Goal: Check status: Check status

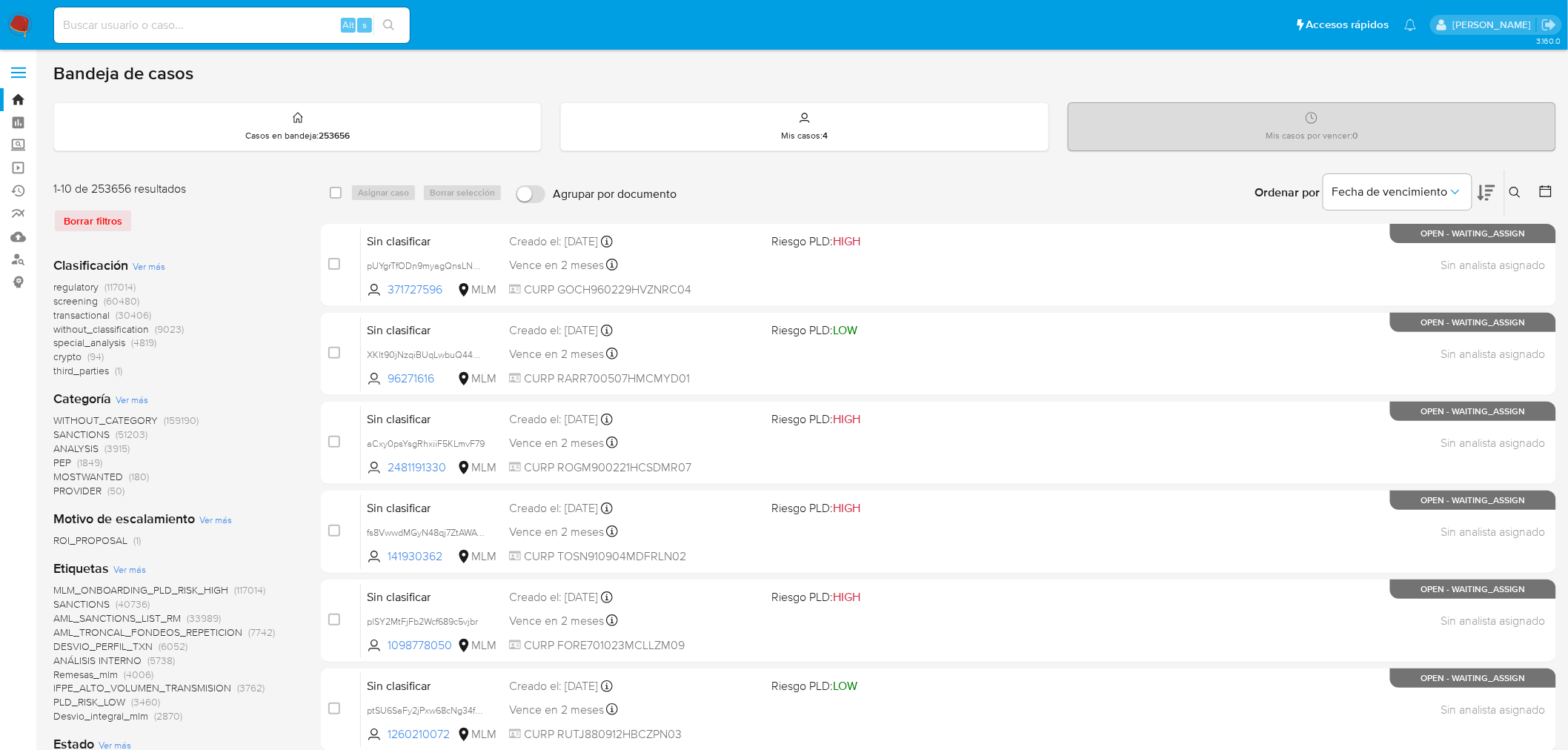
click at [314, 28] on input at bounding box center [232, 25] width 356 height 19
paste input "681056700"
type input "681056700"
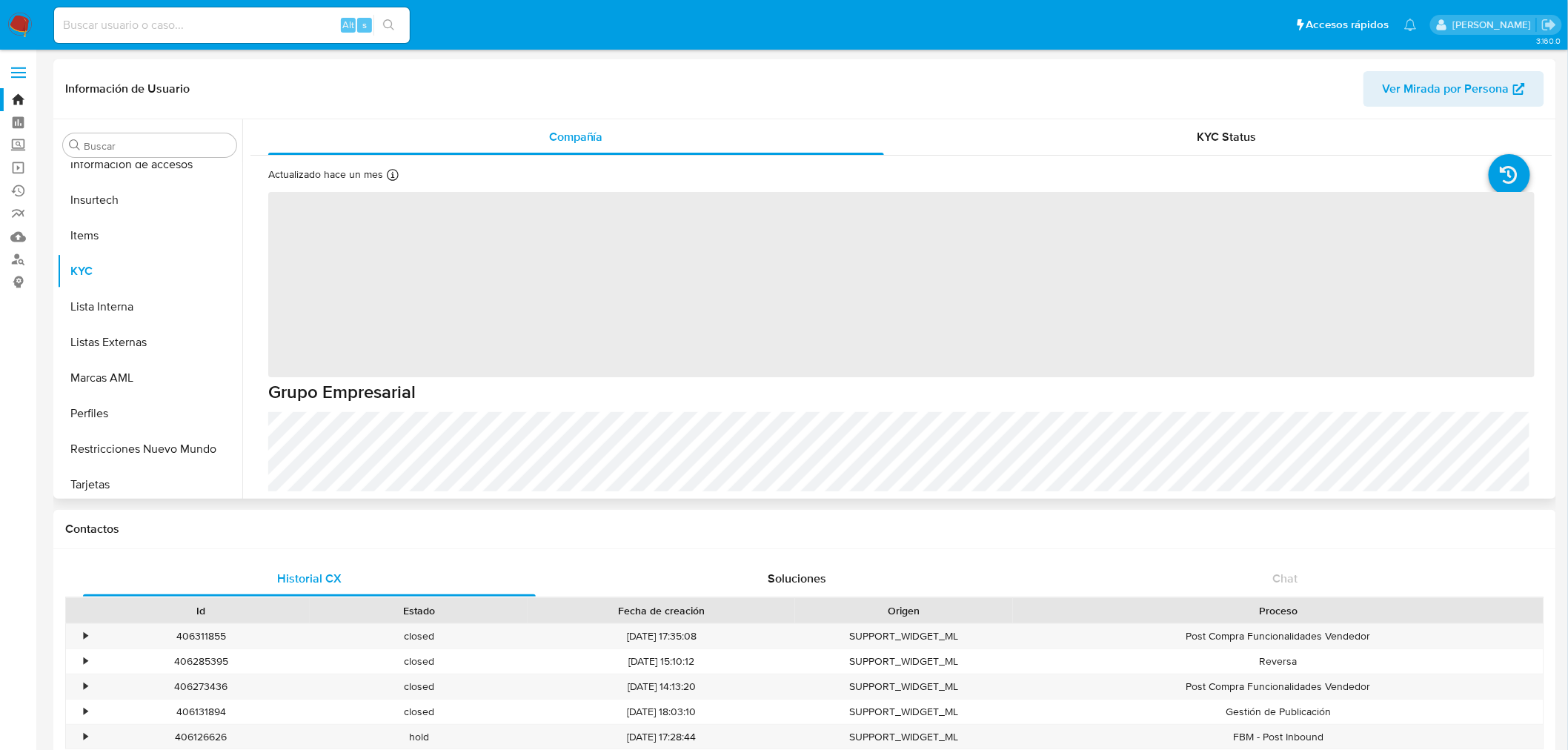
scroll to position [625, 0]
select select "10"
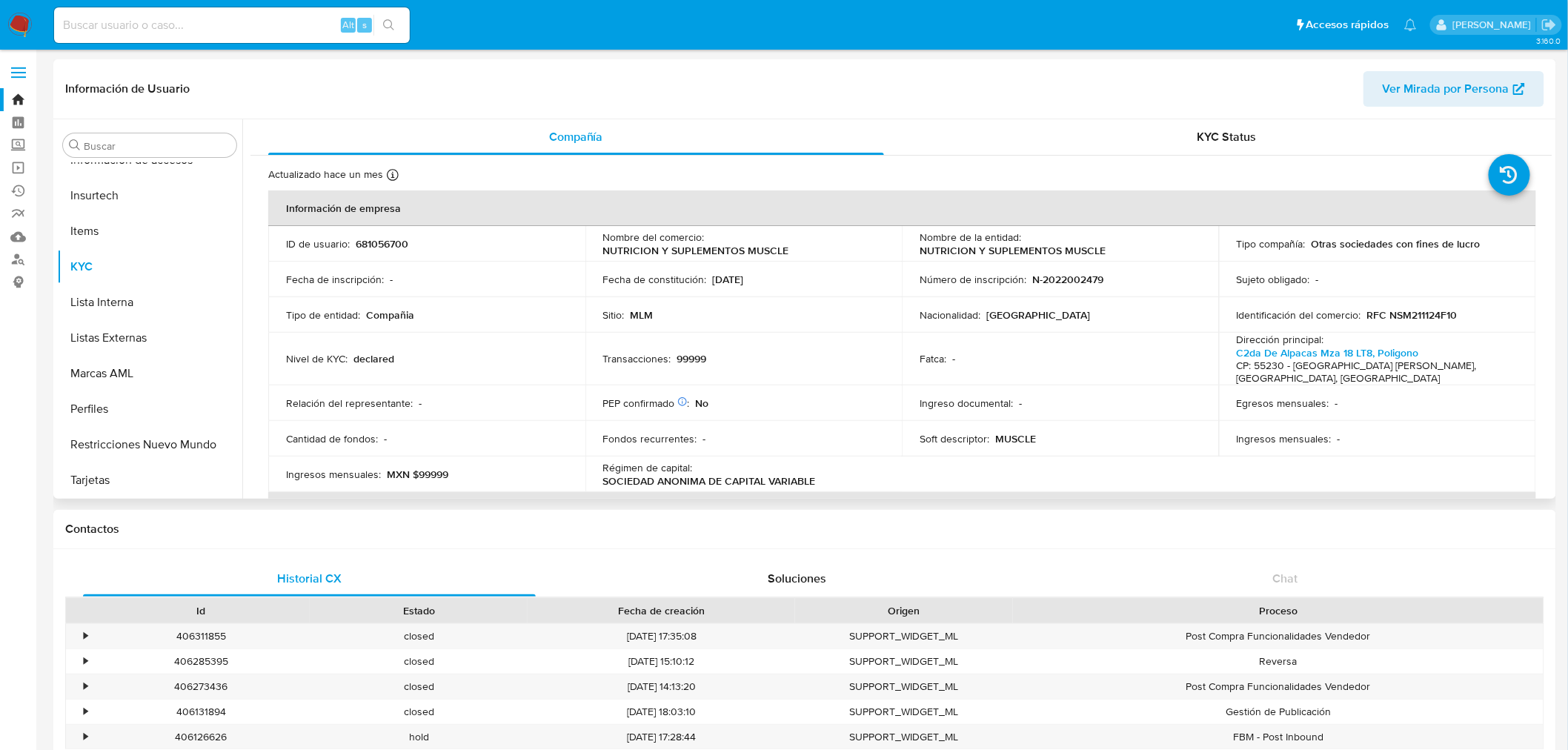
click at [1466, 85] on span "Ver Mirada por Persona" at bounding box center [1446, 89] width 127 height 36
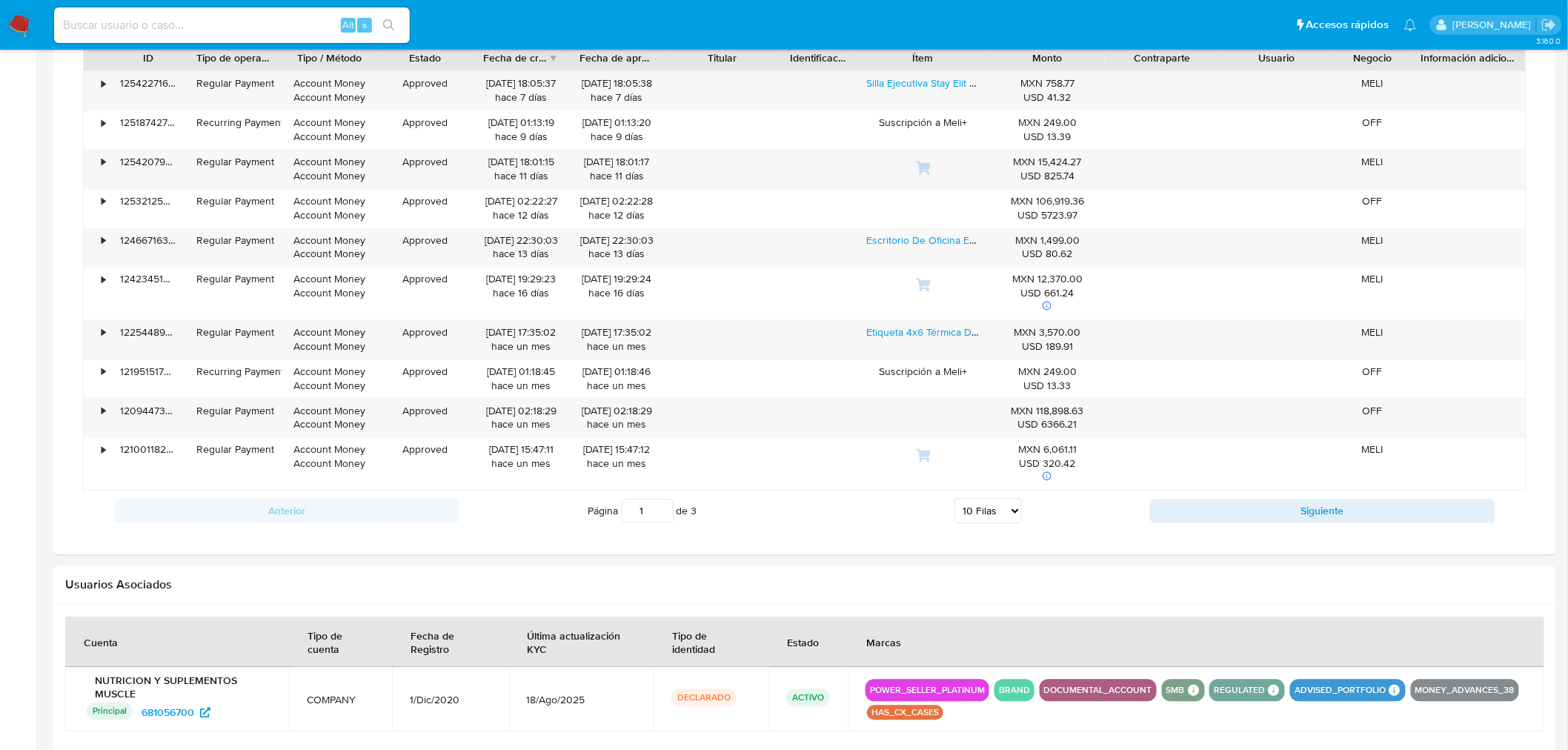
scroll to position [909, 0]
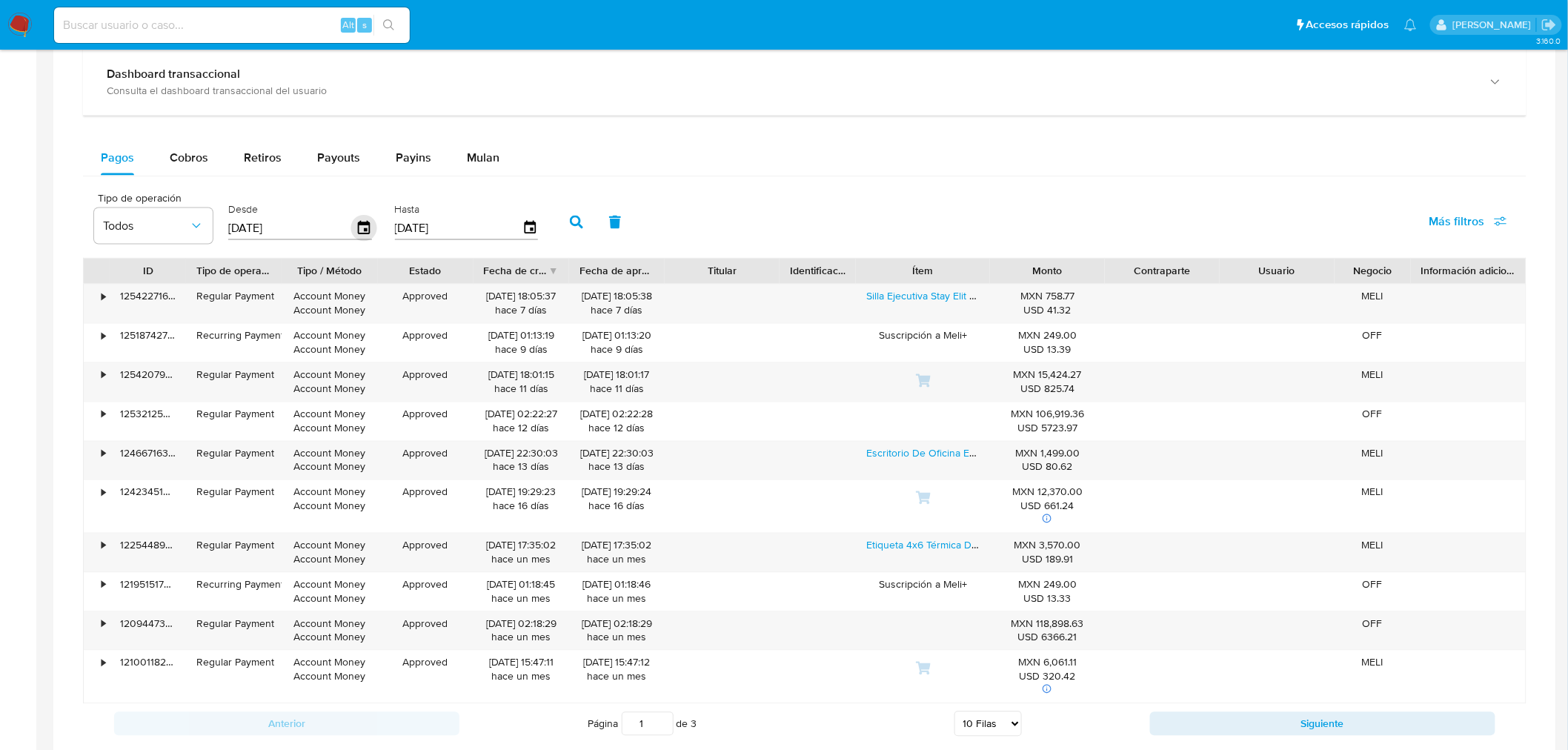
click at [361, 227] on icon "button" at bounding box center [364, 228] width 26 height 26
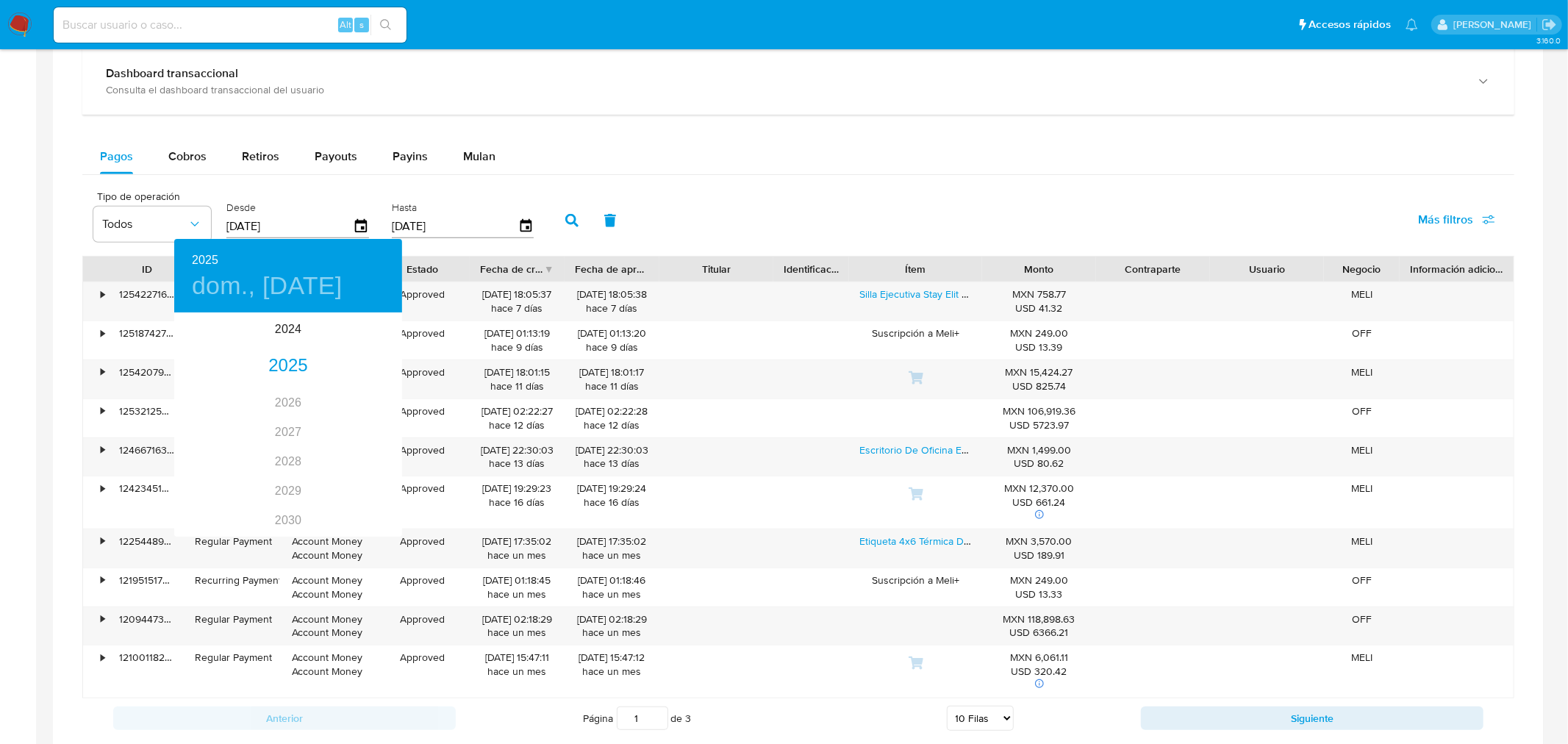
click at [446, 222] on div at bounding box center [784, 372] width 1568 height 744
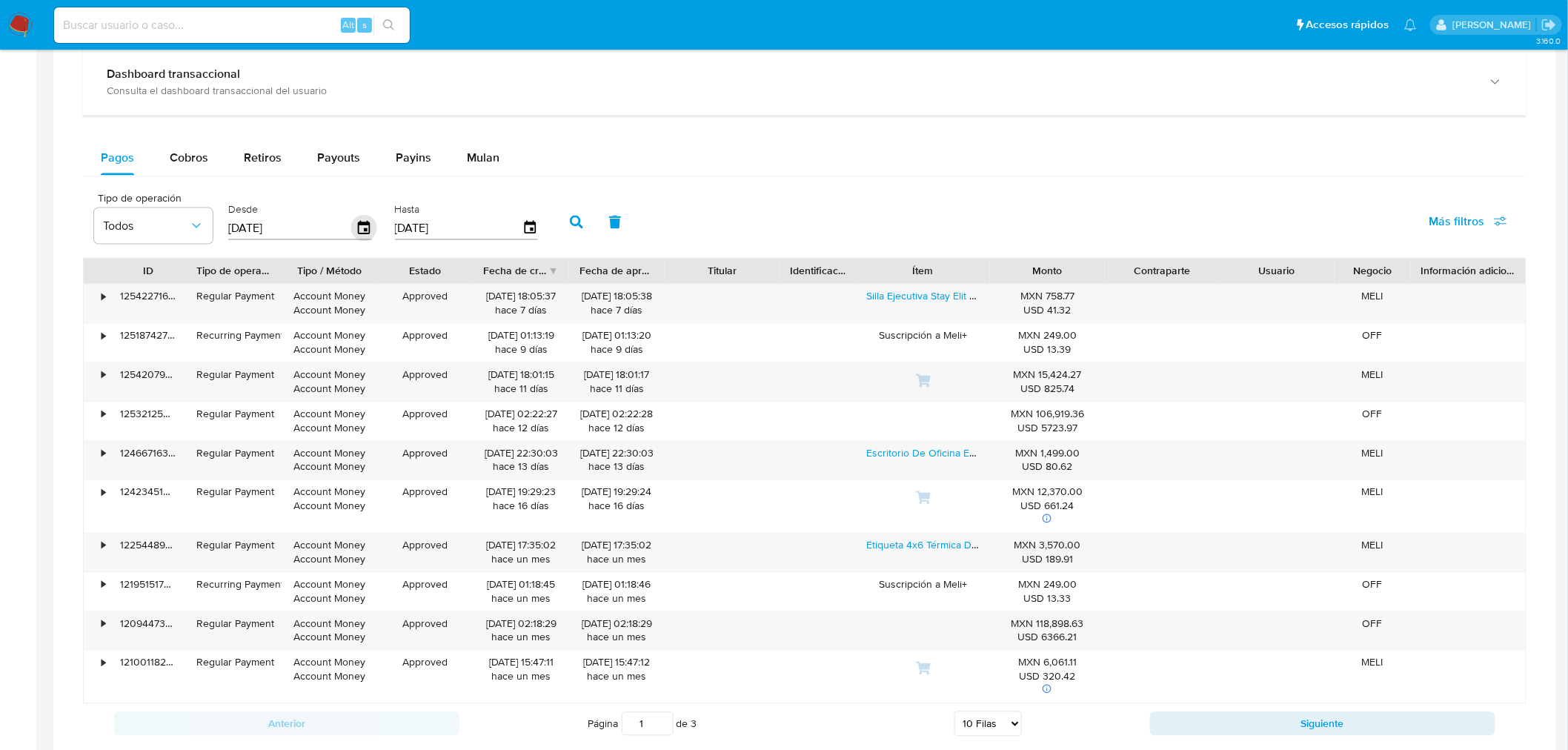
click at [363, 230] on icon "button" at bounding box center [364, 227] width 12 height 14
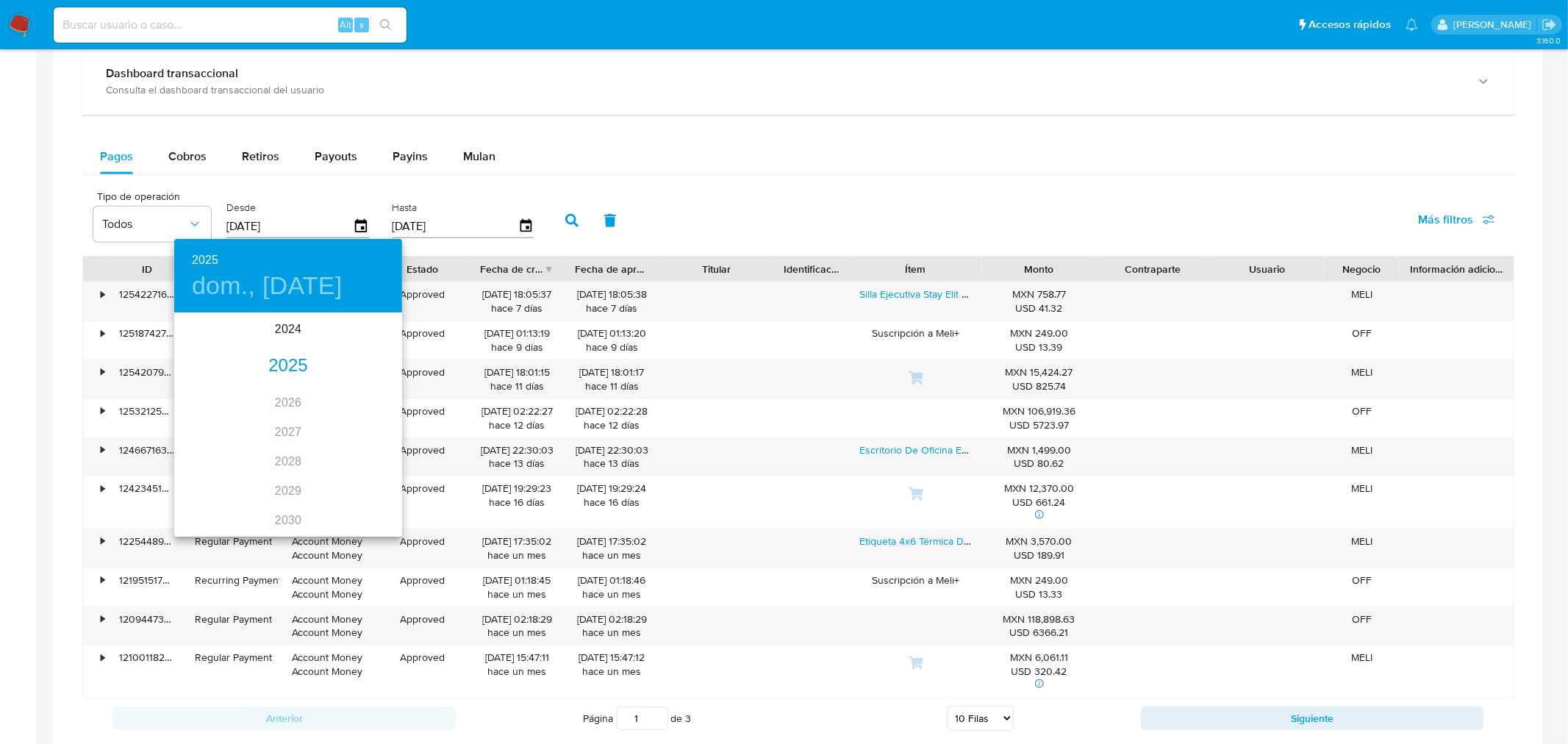
click at [253, 283] on h4 "dom., jun. 22" at bounding box center [268, 285] width 151 height 31
click at [195, 339] on icon "button" at bounding box center [191, 333] width 18 height 18
click at [288, 382] on p "1" at bounding box center [288, 390] width 6 height 15
type input "01/05/2025"
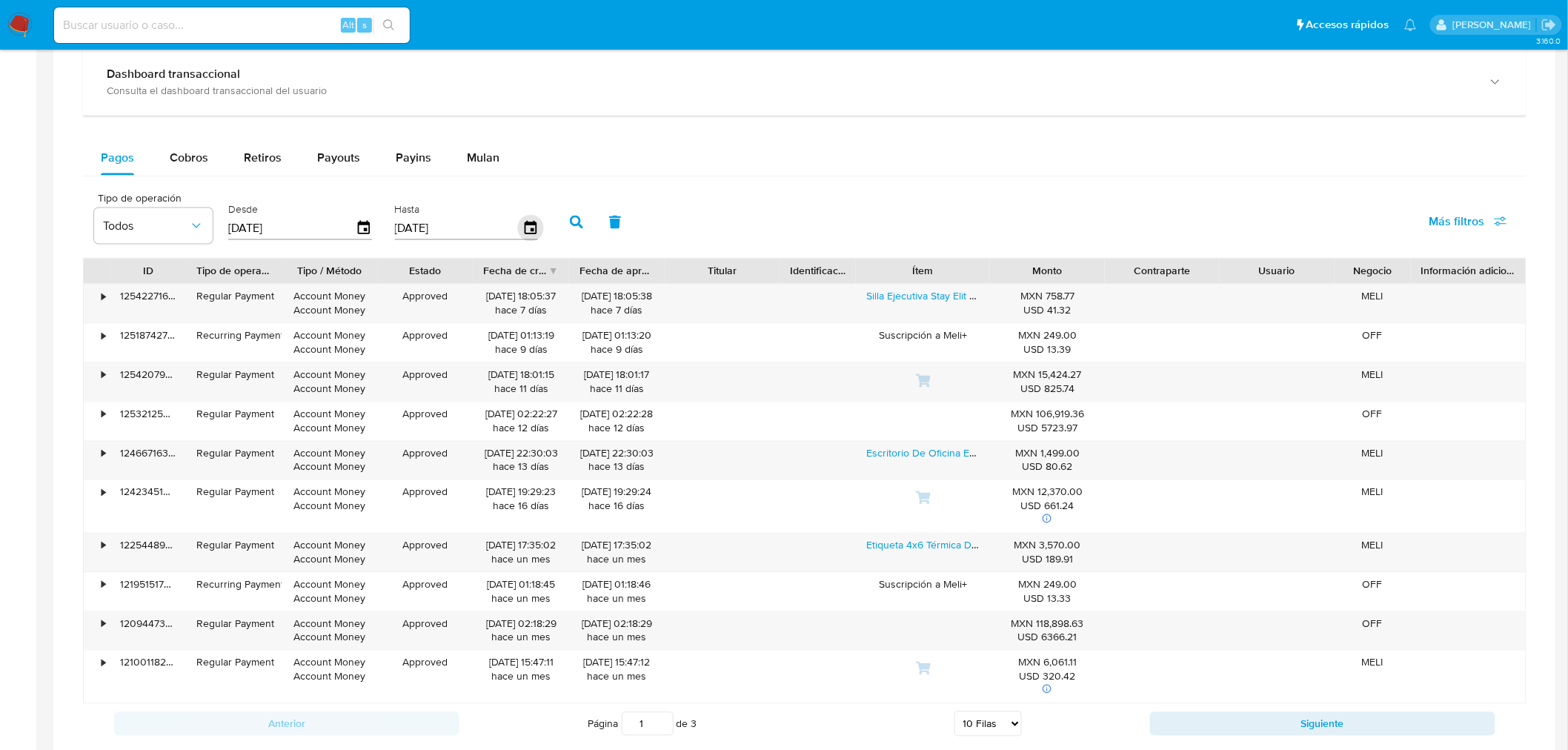
click at [522, 230] on icon "button" at bounding box center [530, 228] width 26 height 26
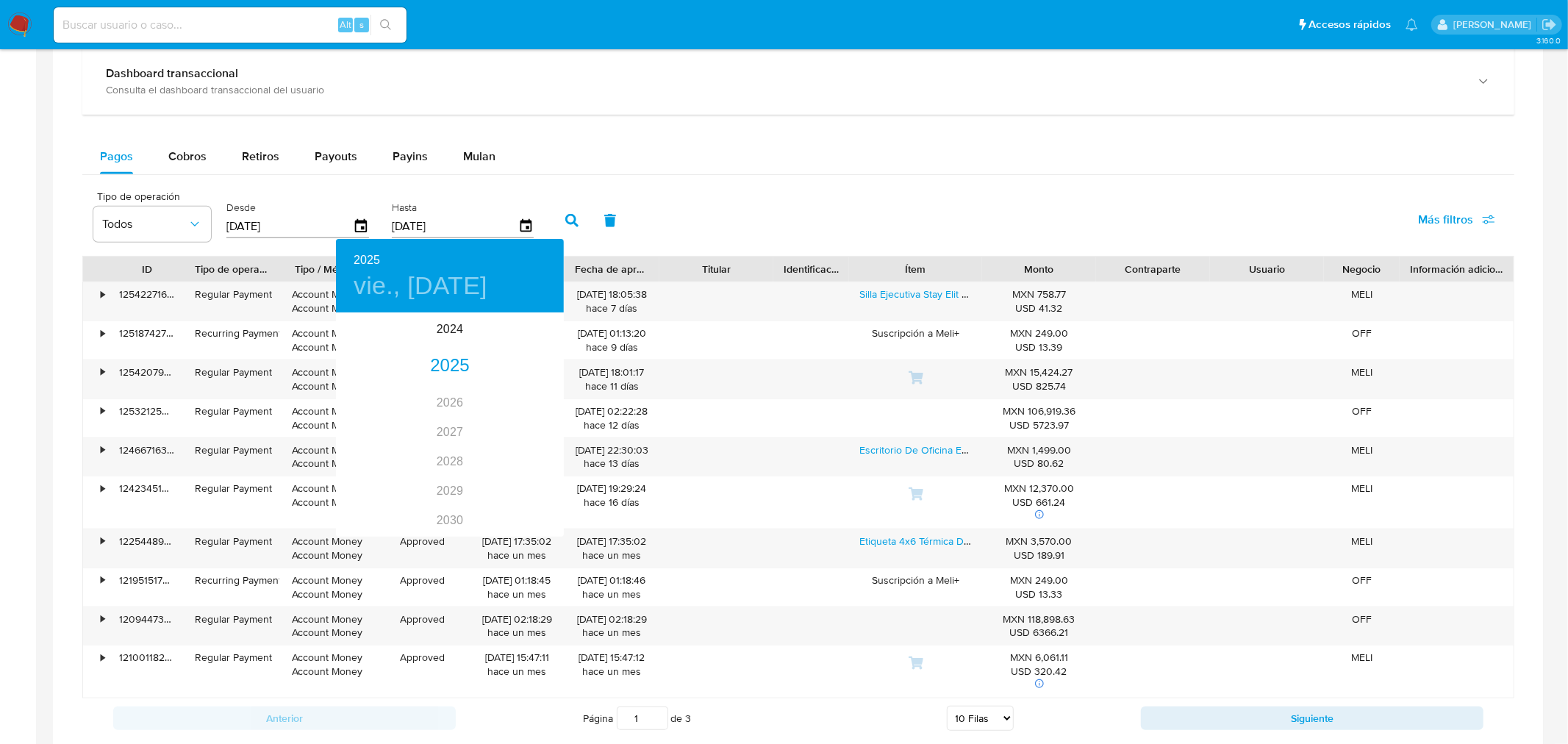
click at [436, 228] on div at bounding box center [784, 372] width 1568 height 744
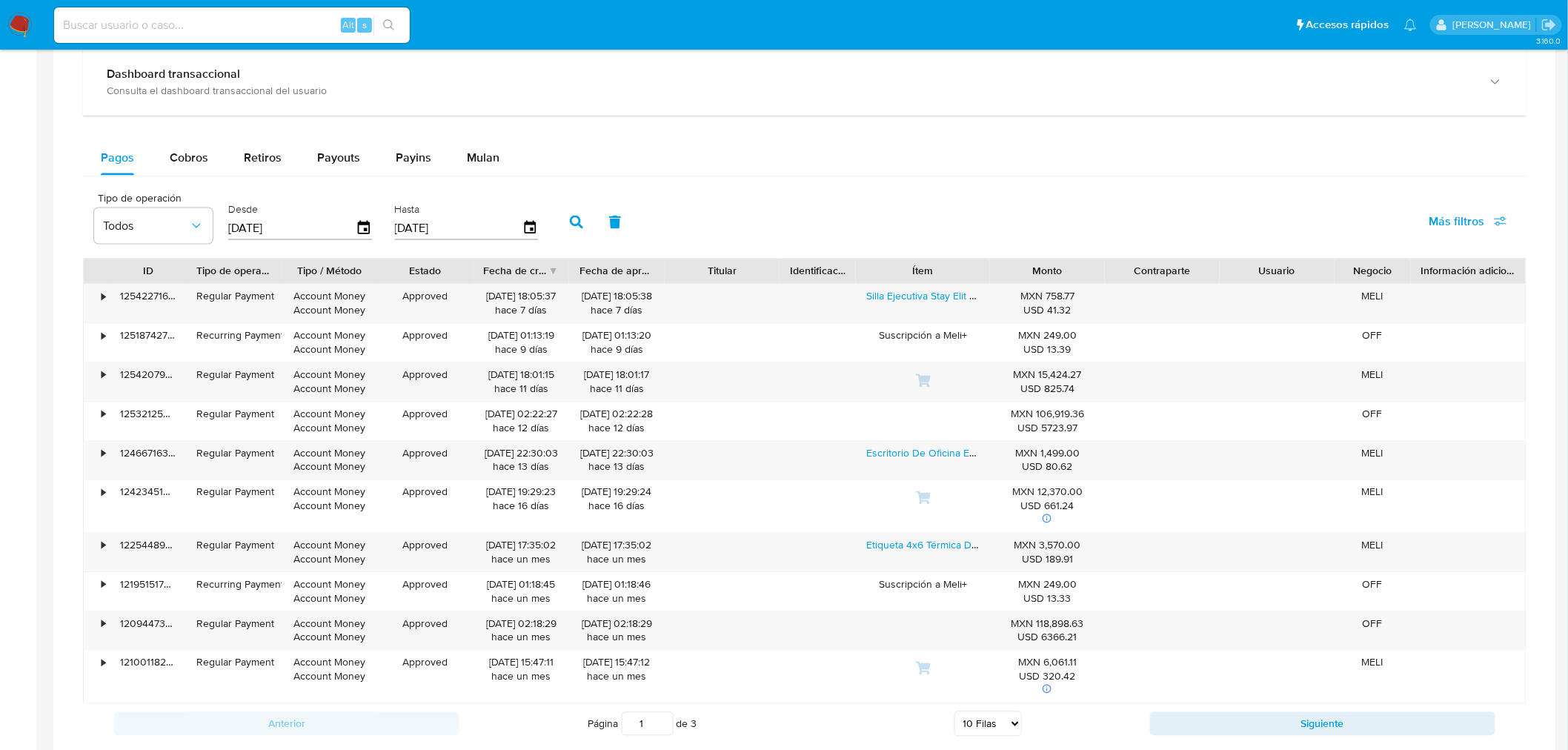
click at [422, 220] on input "19/09/2025" at bounding box center [458, 228] width 128 height 24
click at [524, 230] on icon "button" at bounding box center [529, 227] width 12 height 14
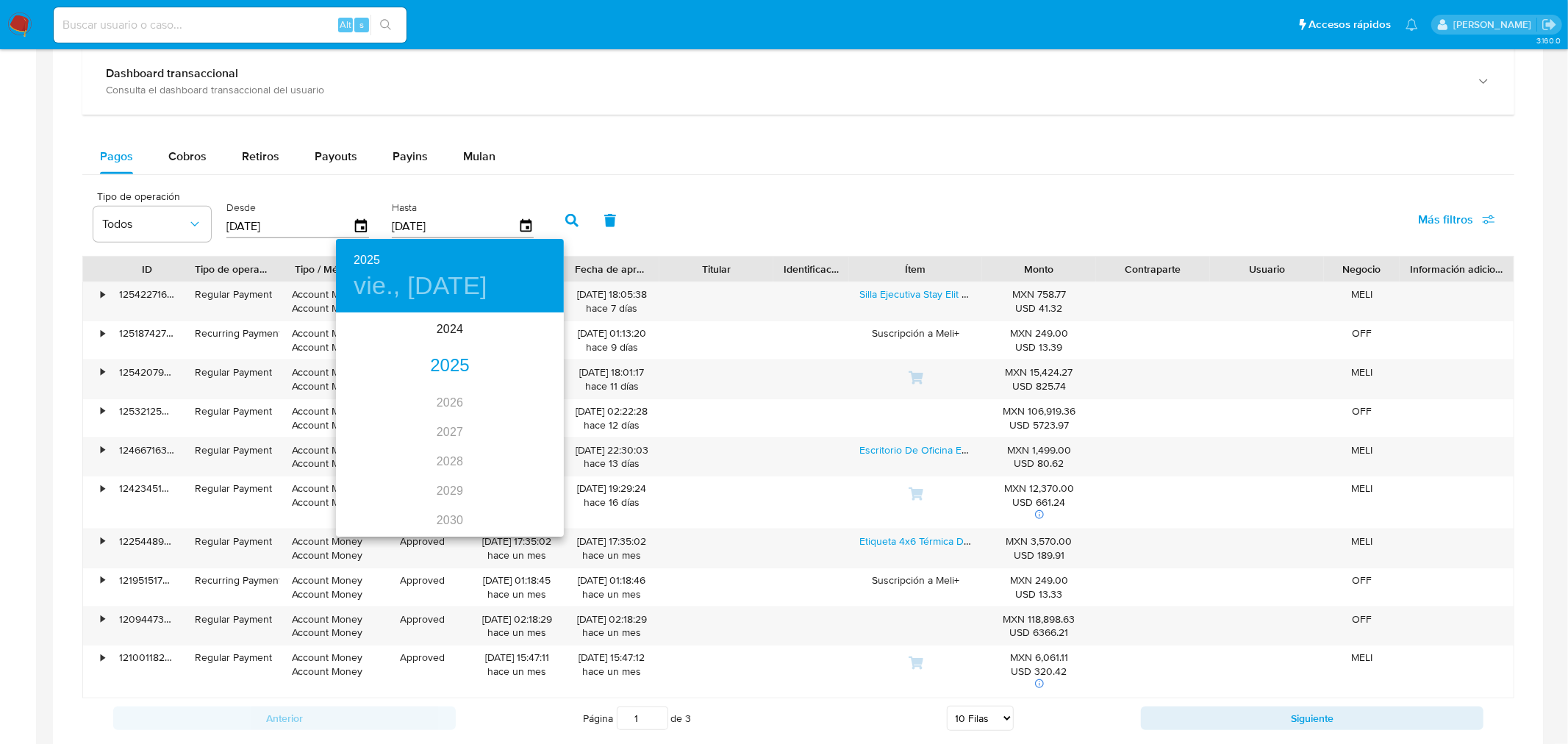
click at [442, 362] on div "2025" at bounding box center [450, 366] width 228 height 29
click at [436, 450] on div "ago." at bounding box center [450, 452] width 76 height 55
click at [537, 496] on p "31" at bounding box center [538, 497] width 12 height 15
type input "31/08/2025"
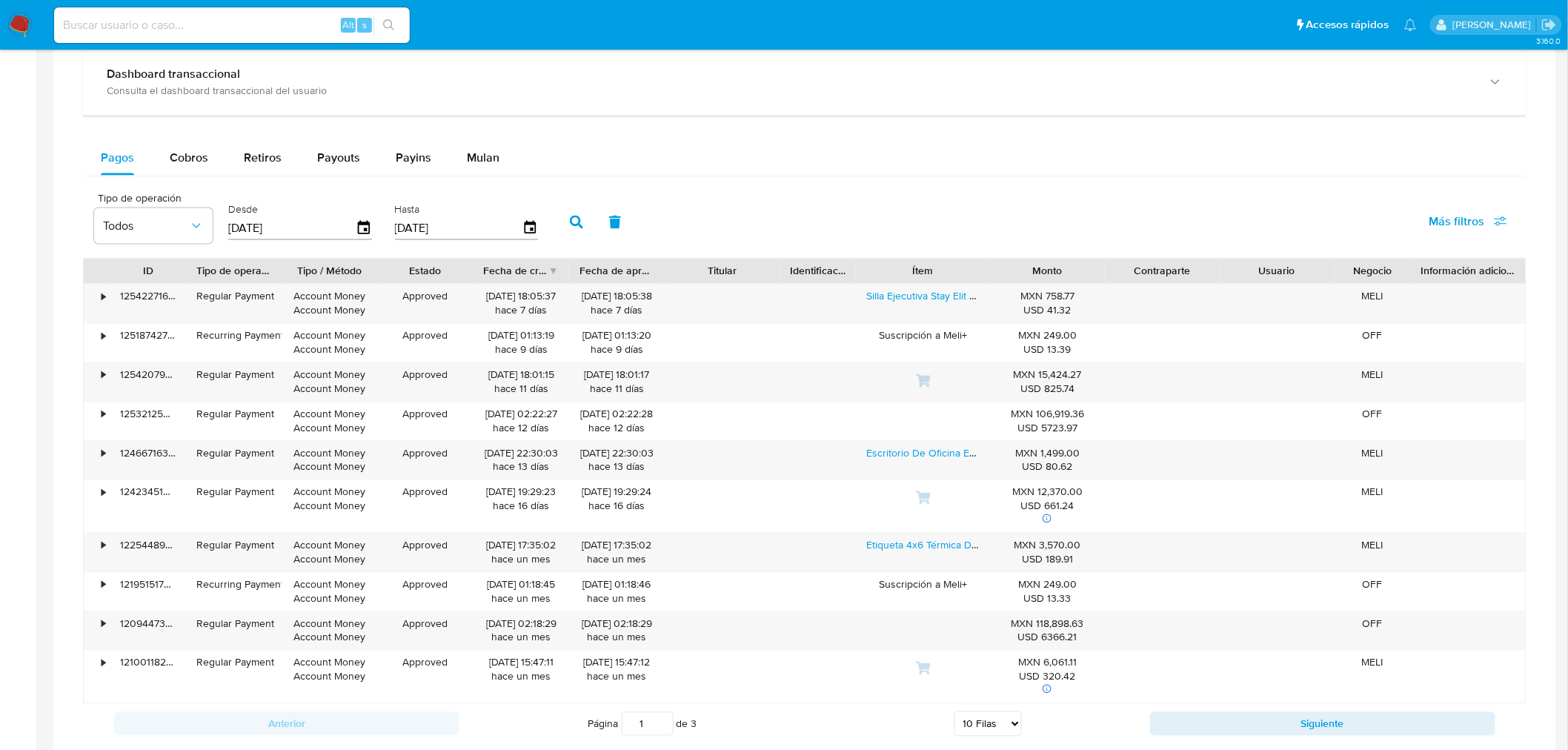
click at [570, 220] on icon "button" at bounding box center [577, 222] width 14 height 14
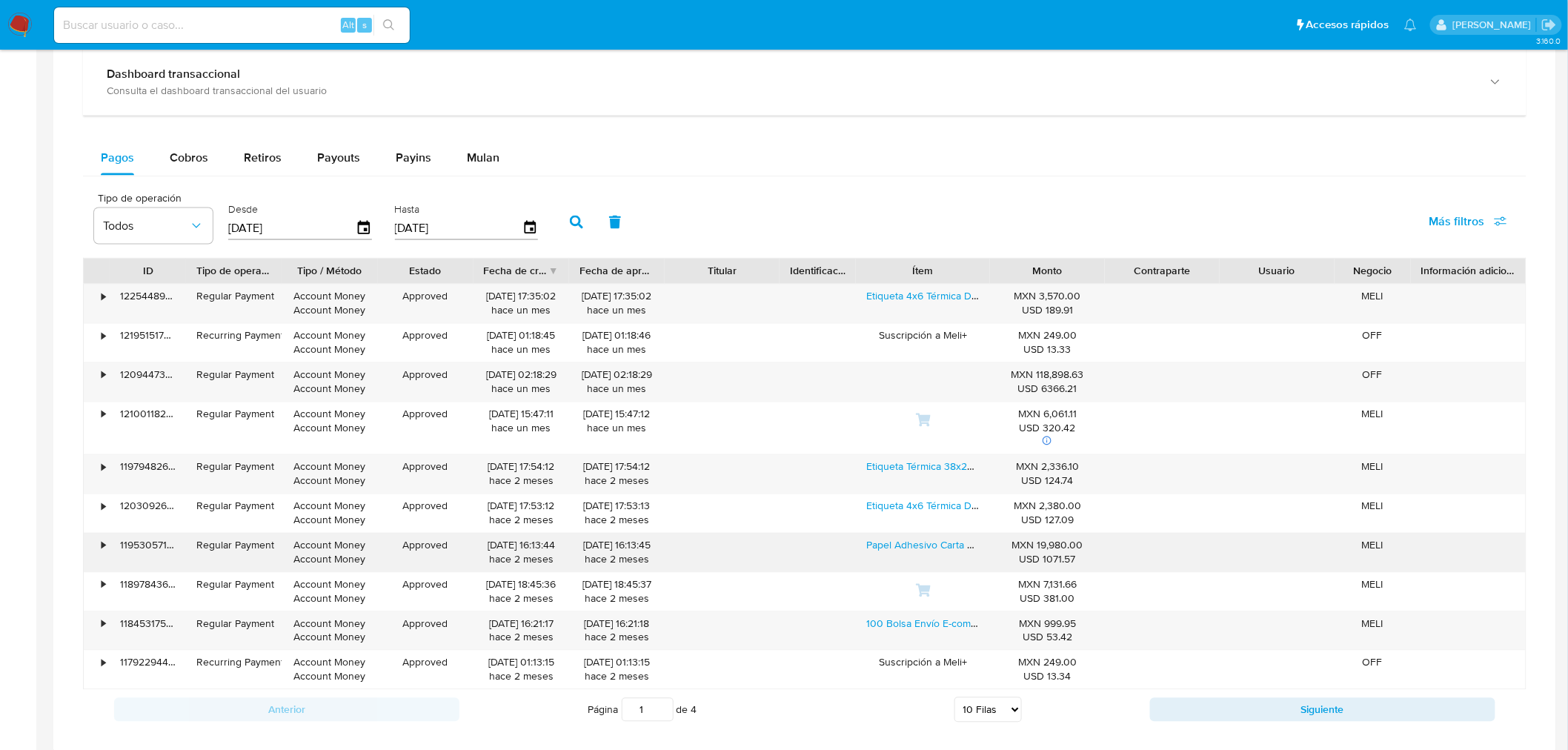
scroll to position [1074, 0]
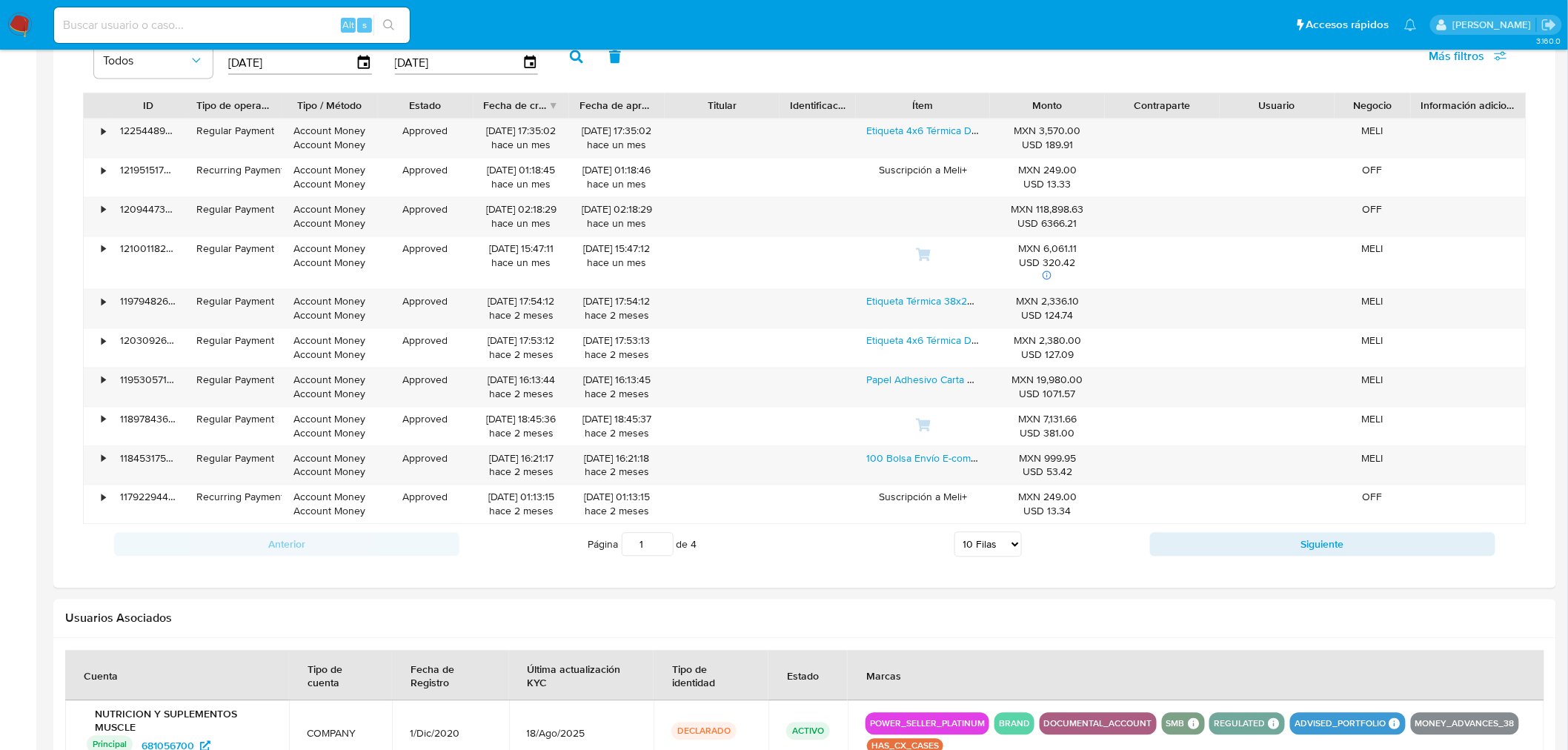
click at [1009, 551] on select "5 Filas 10 Filas 20 Filas 25 Filas 50 Filas 100 Filas" at bounding box center [988, 545] width 68 height 25
select select "100"
click at [954, 535] on select "5 Filas 10 Filas 20 Filas 25 Filas 50 Filas 100 Filas" at bounding box center [988, 545] width 68 height 25
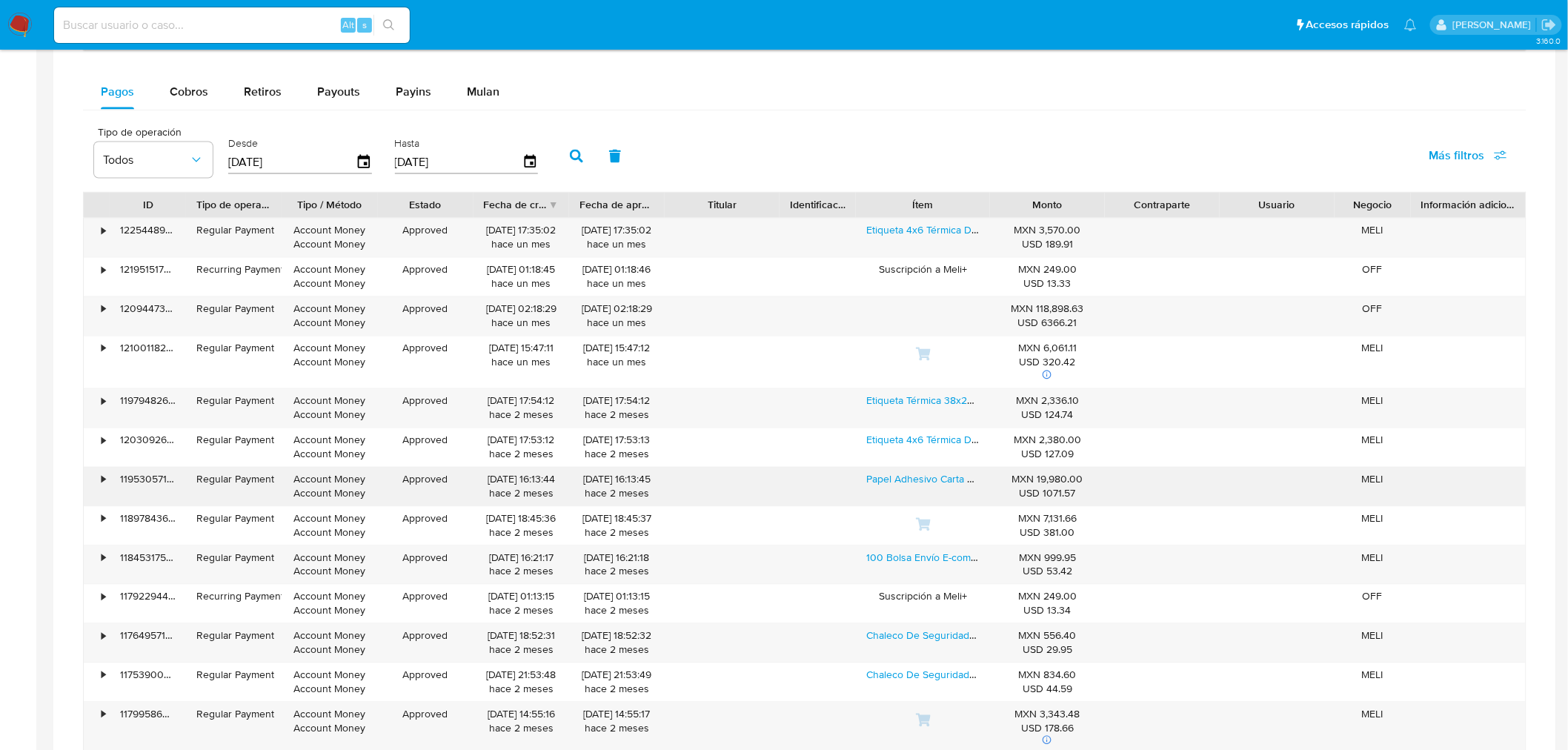
scroll to position [827, 0]
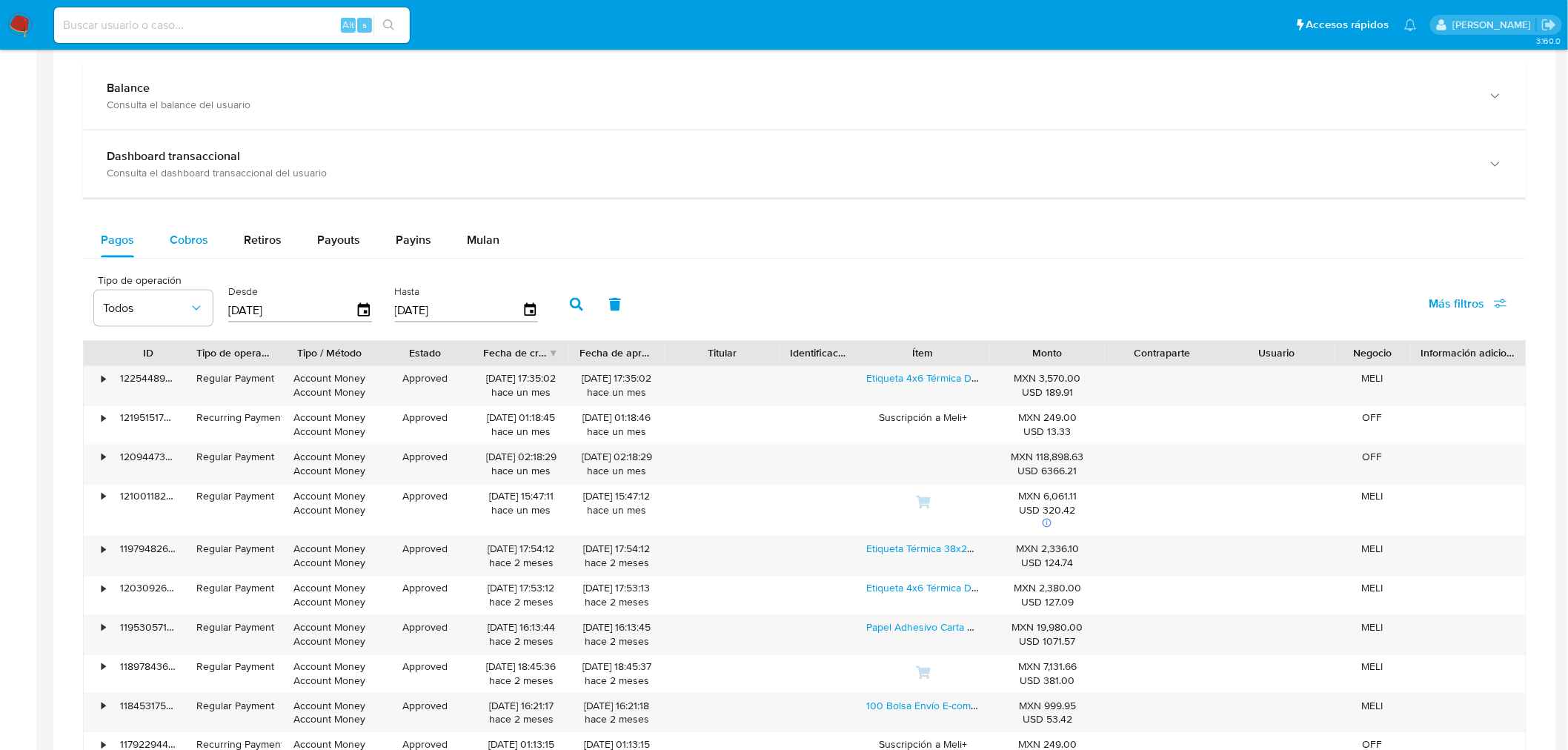
click at [195, 253] on div "Cobros" at bounding box center [189, 240] width 39 height 36
select select "10"
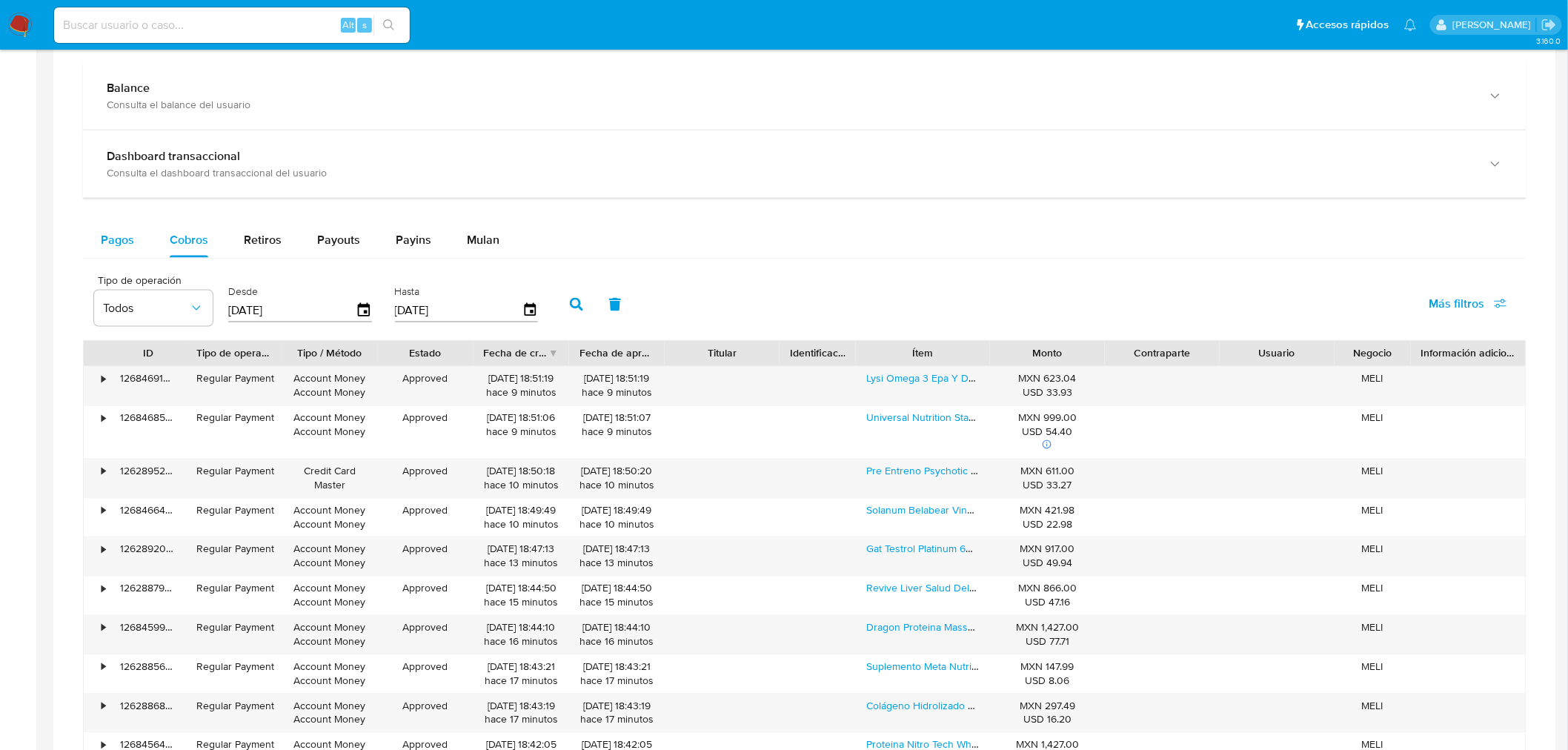
click at [127, 237] on span "Pagos" at bounding box center [117, 239] width 33 height 17
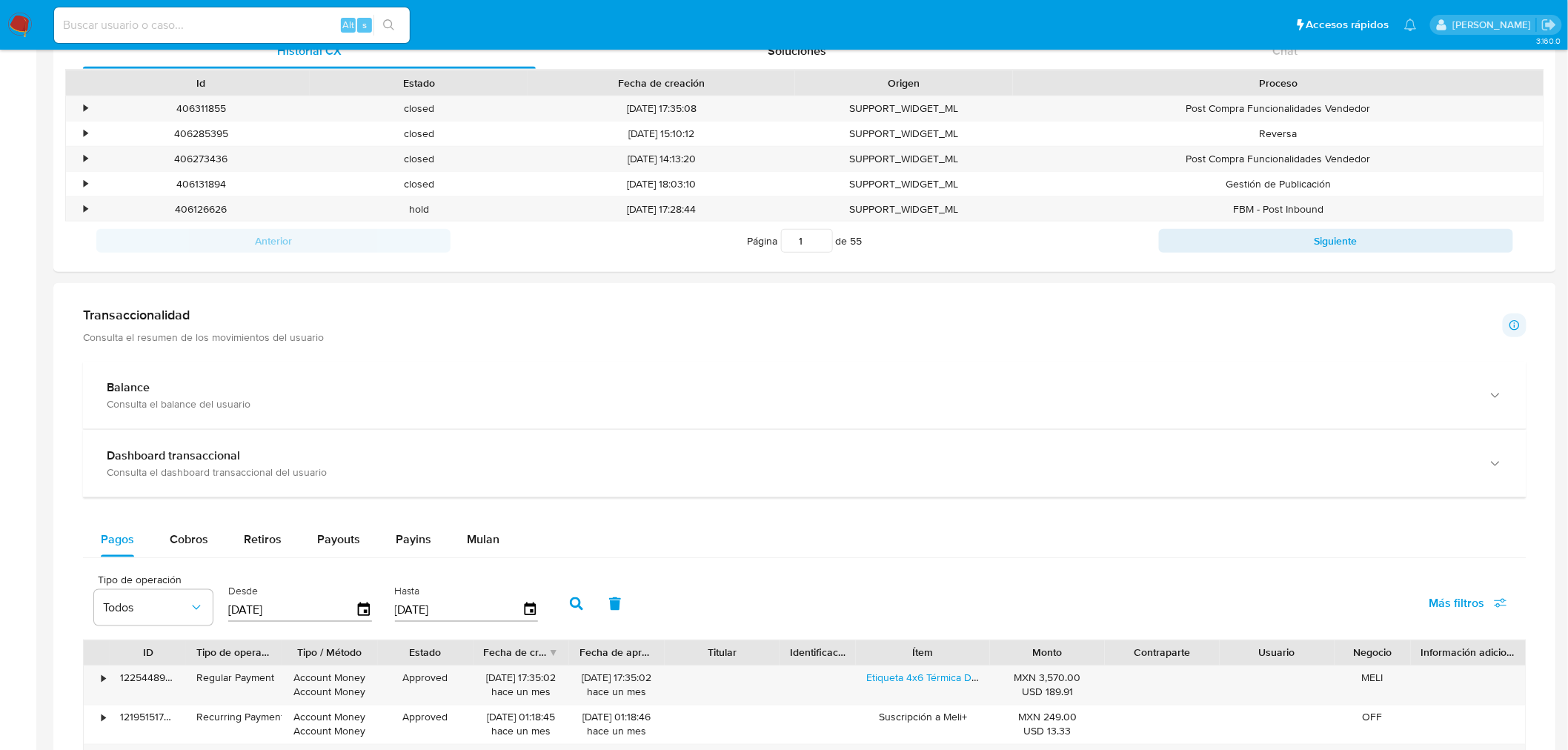
scroll to position [498, 0]
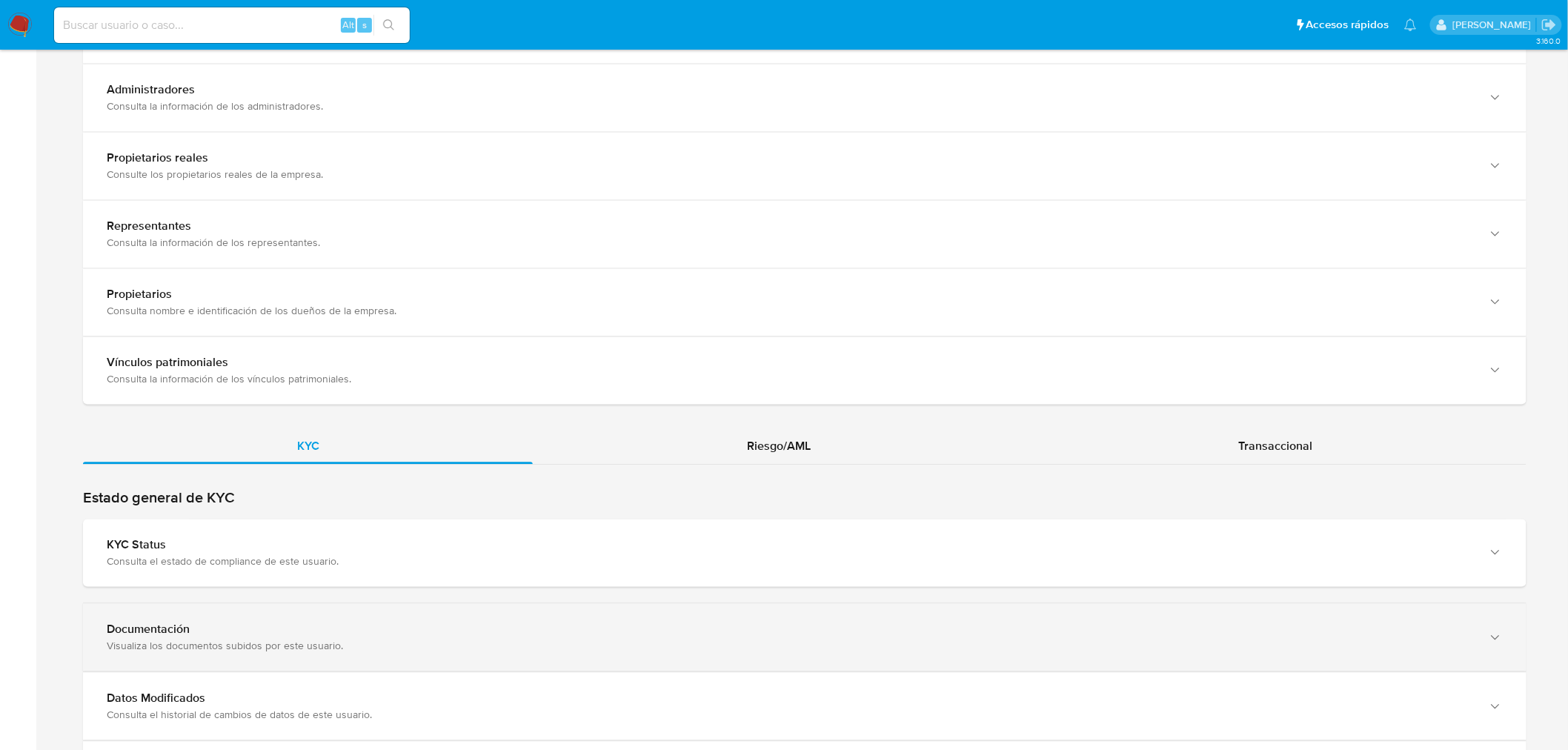
scroll to position [1317, 0]
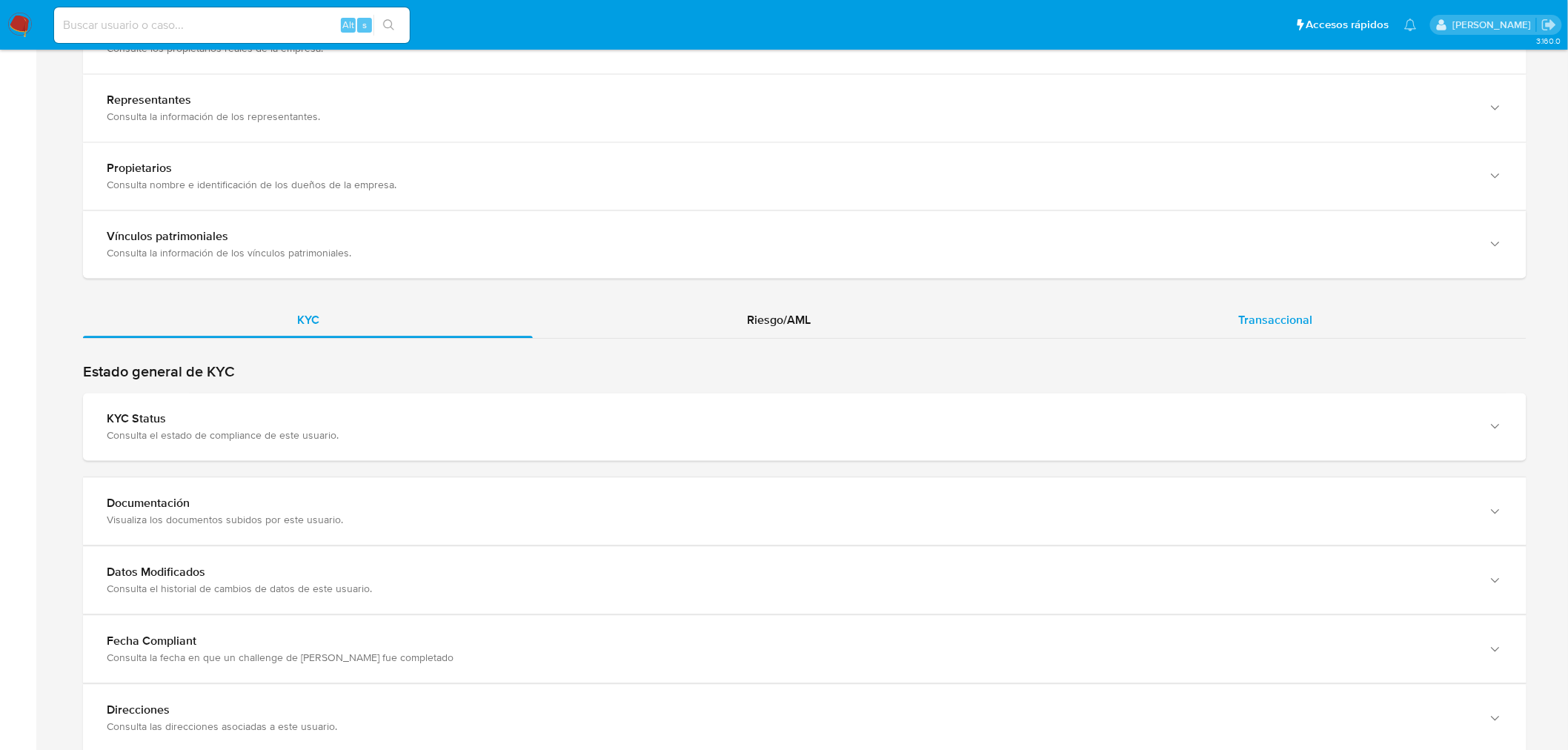
click at [1290, 320] on div "Transaccional" at bounding box center [1275, 320] width 502 height 36
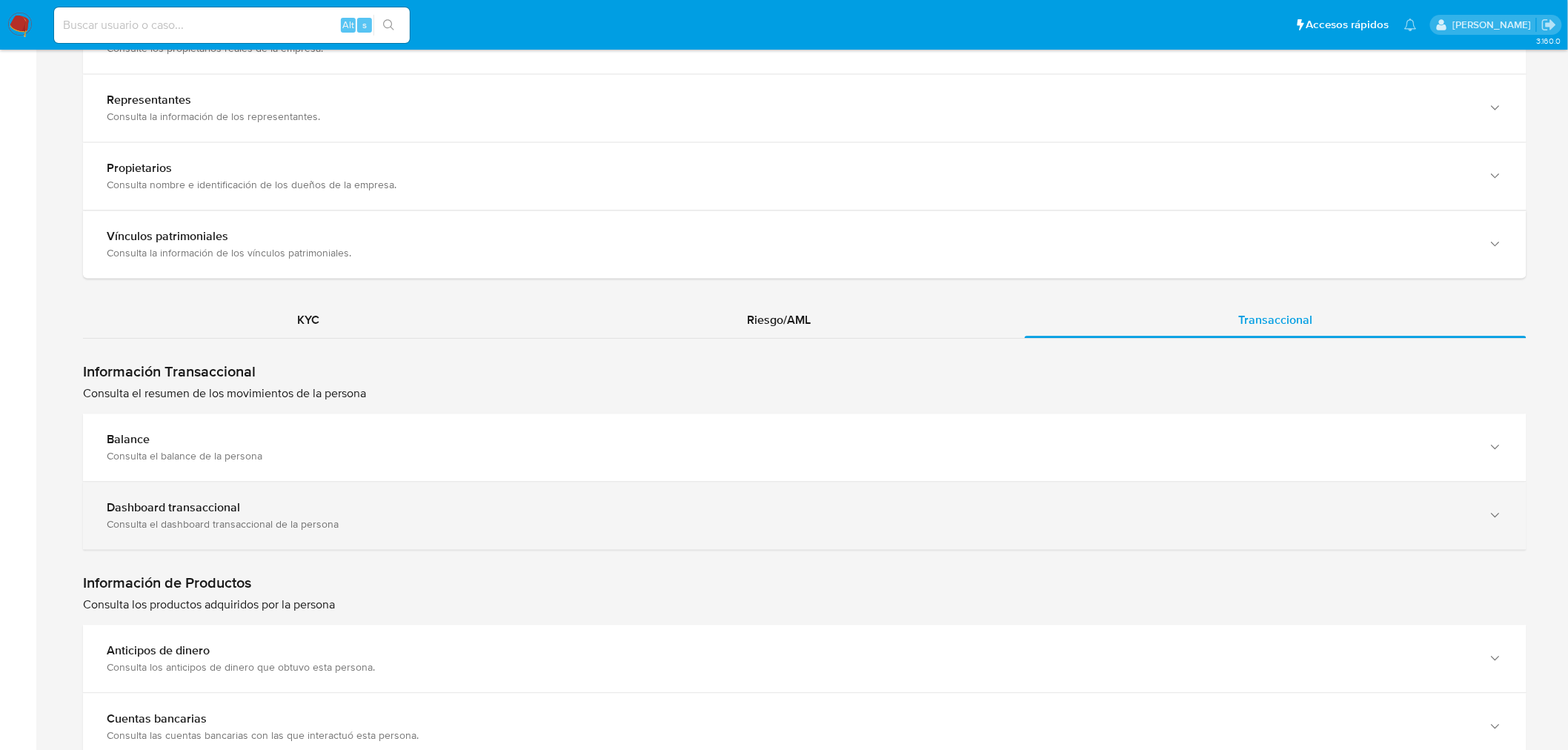
click at [299, 517] on div "Consulta el dashboard transaccional de la persona" at bounding box center [790, 524] width 1367 height 14
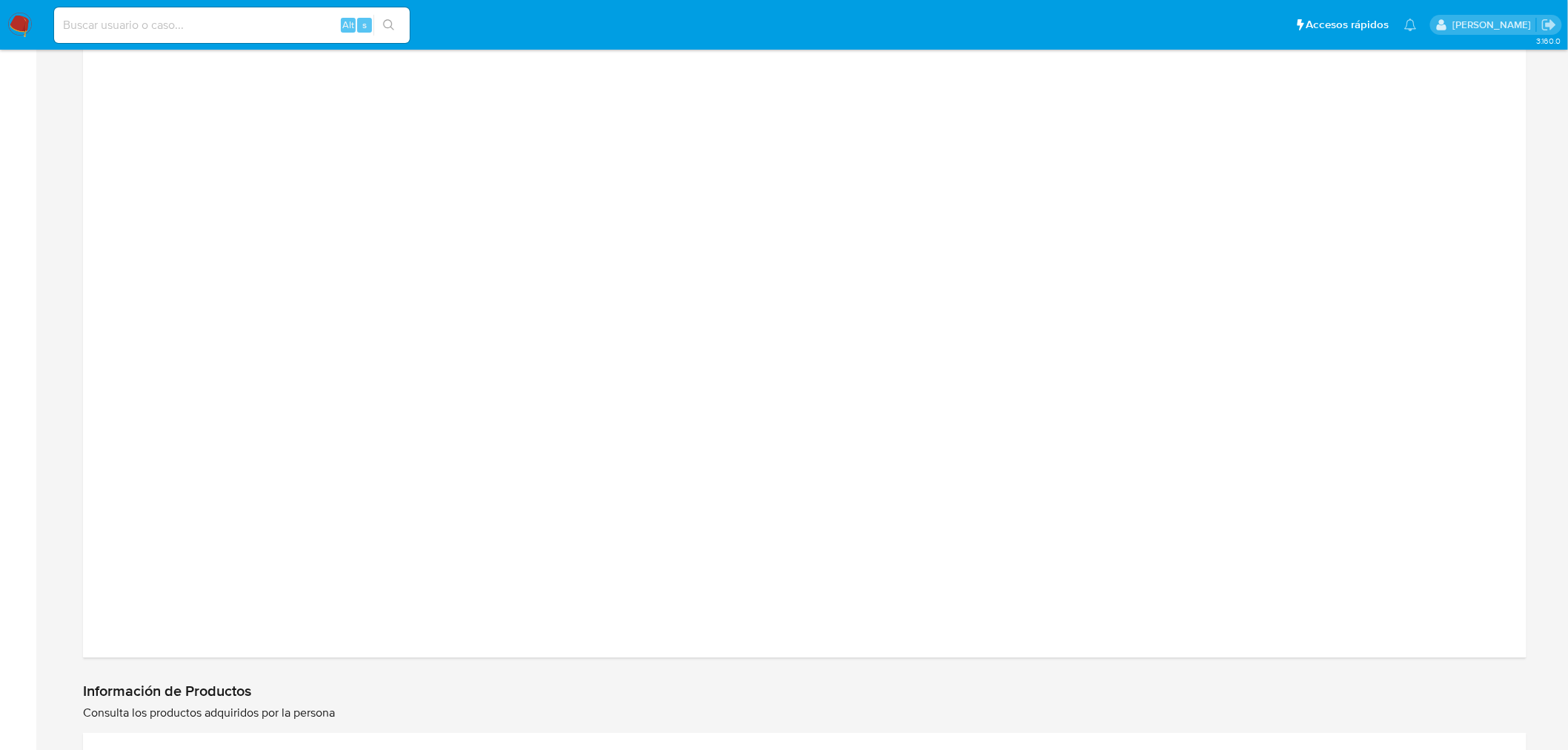
scroll to position [1810, 0]
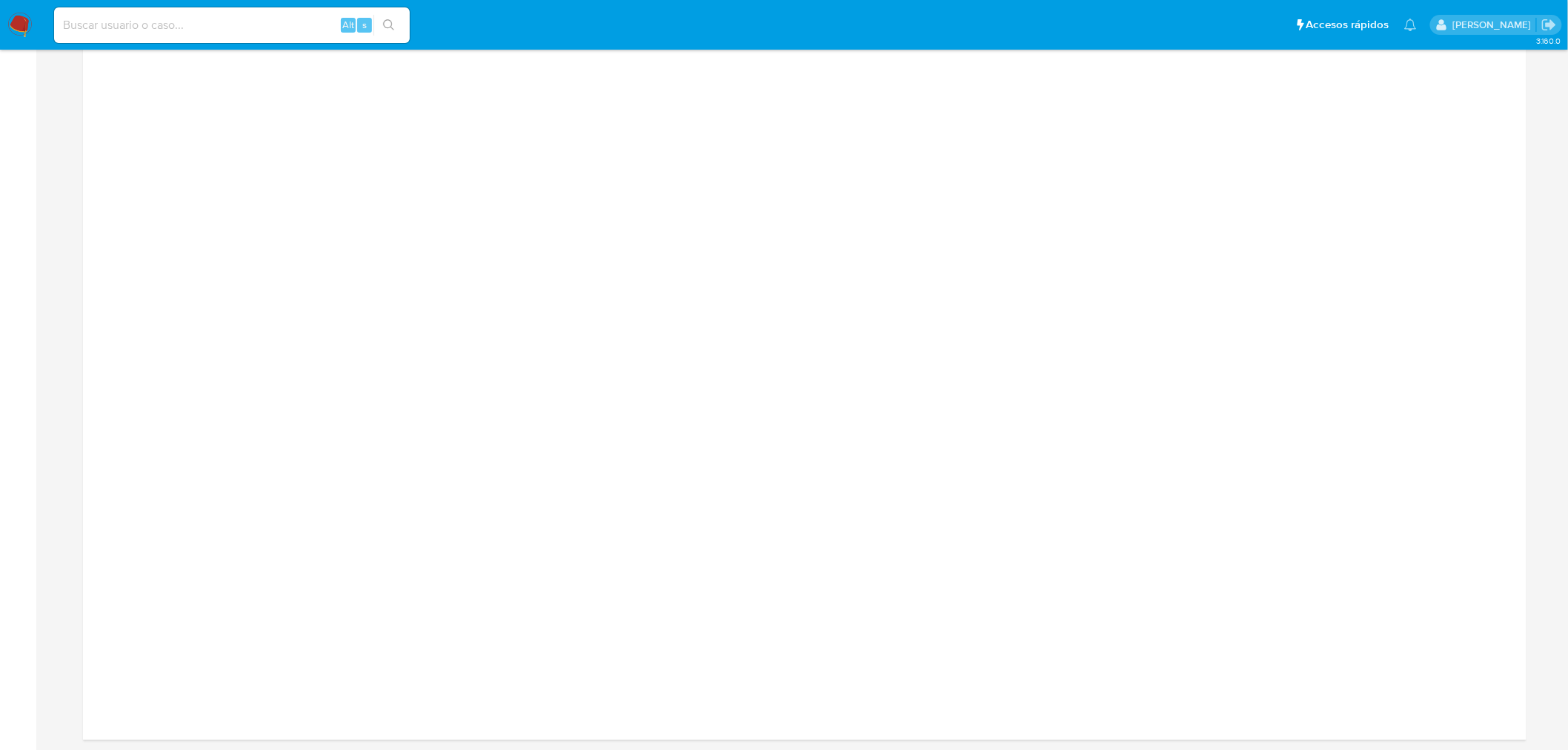
click at [1472, 117] on div at bounding box center [804, 388] width 1420 height 667
click at [1487, 207] on div at bounding box center [804, 388] width 1420 height 667
click at [1330, 101] on div at bounding box center [804, 388] width 1420 height 667
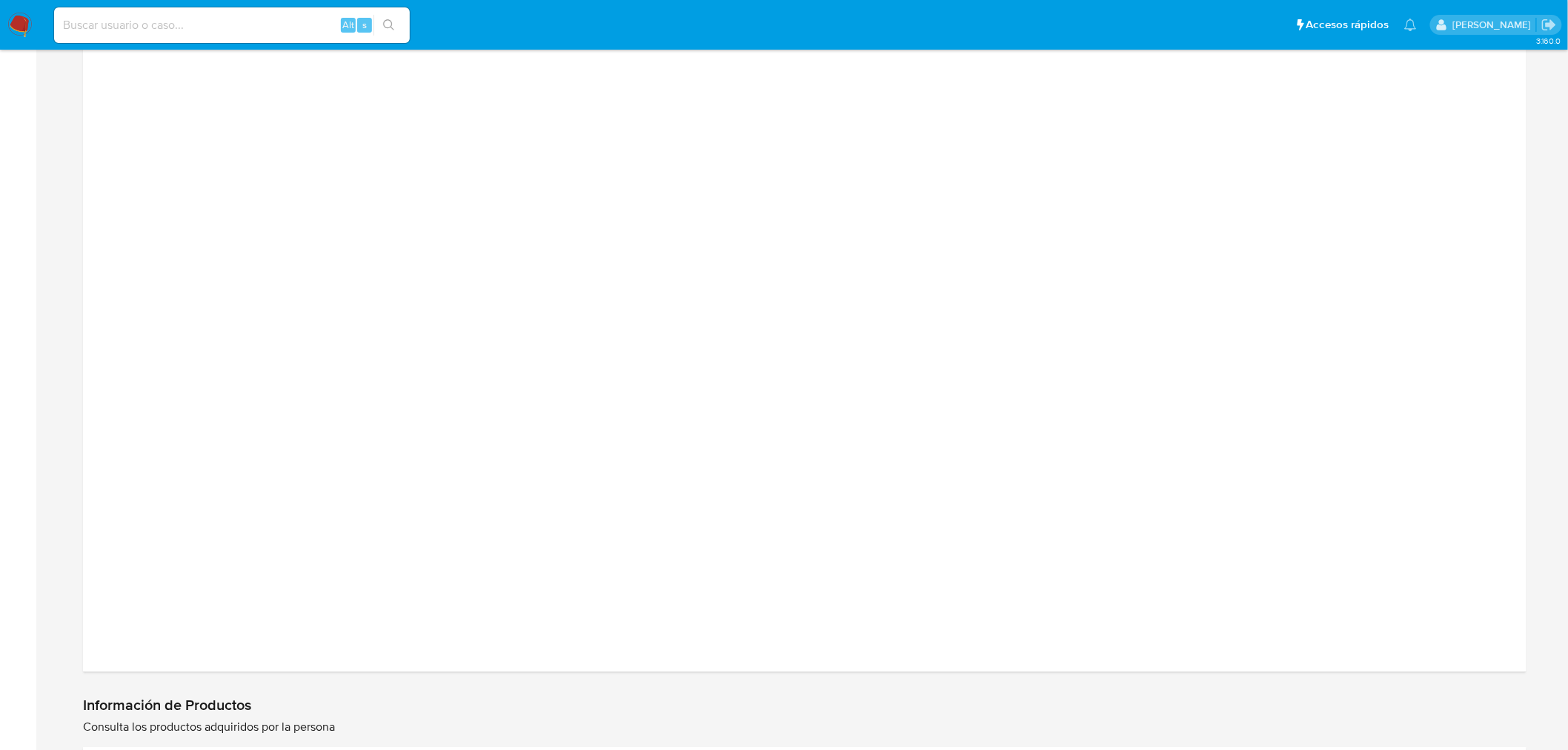
scroll to position [1893, 0]
click at [161, 456] on div at bounding box center [804, 306] width 1420 height 667
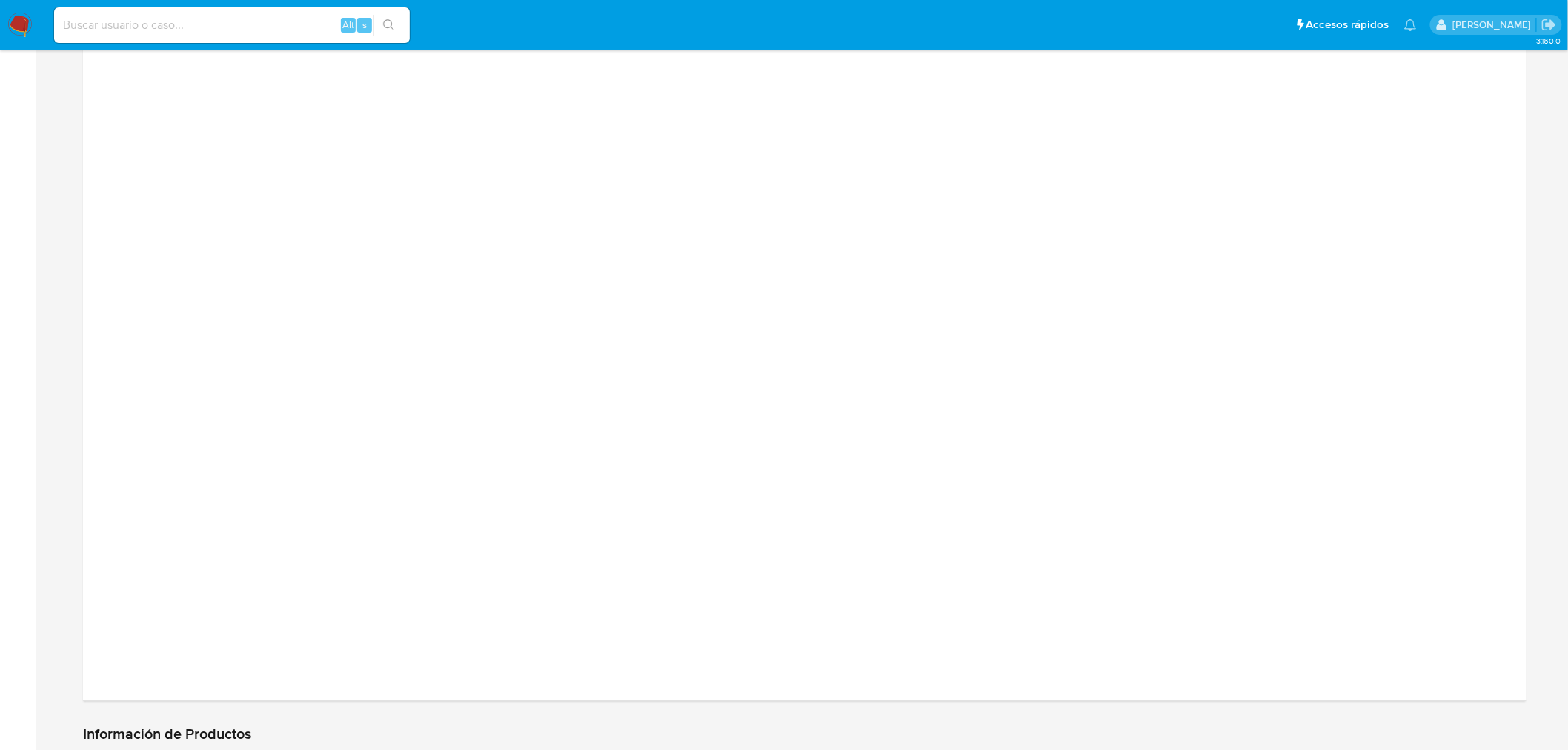
scroll to position [1810, 0]
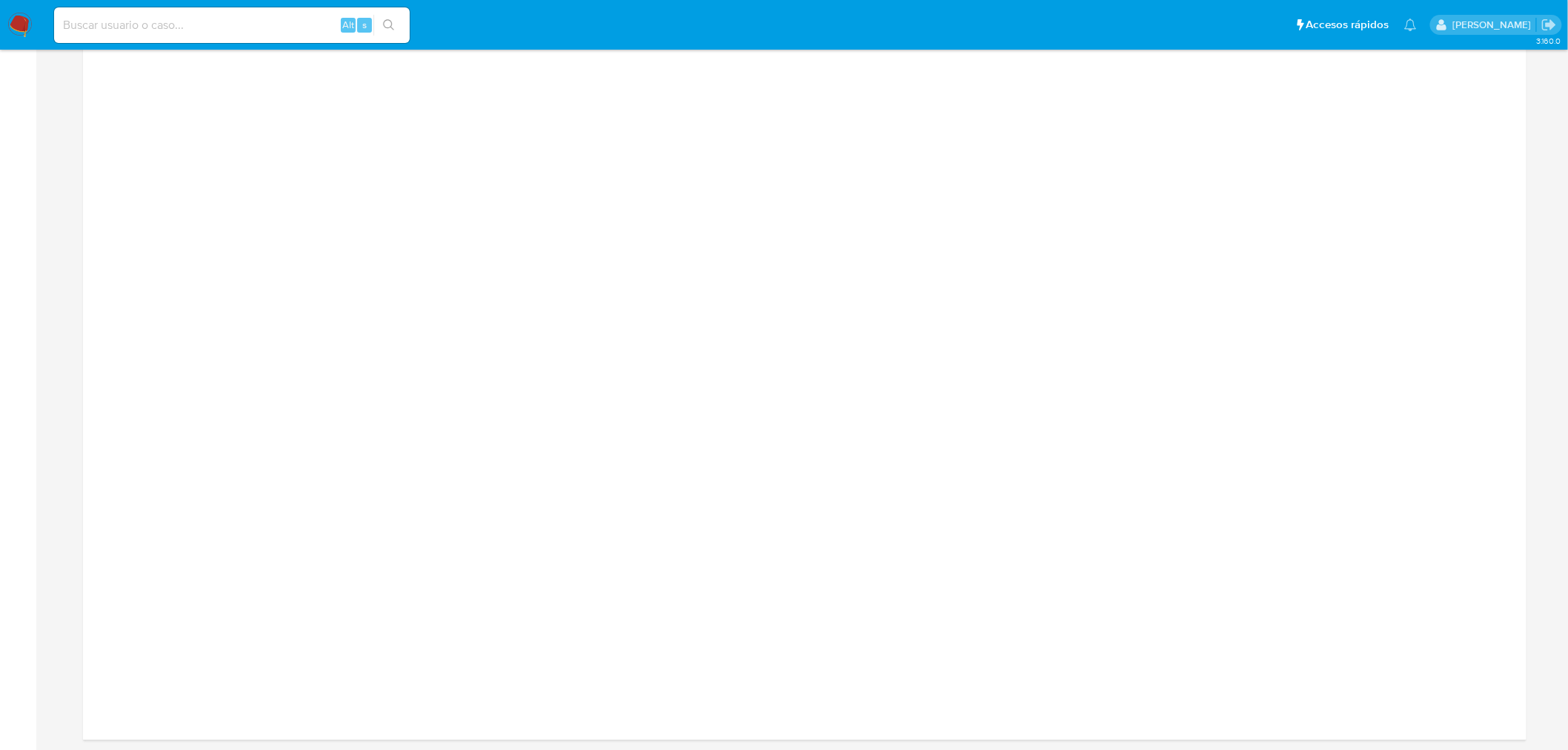
click at [1494, 628] on div at bounding box center [804, 388] width 1420 height 667
click at [1335, 397] on div at bounding box center [804, 388] width 1420 height 667
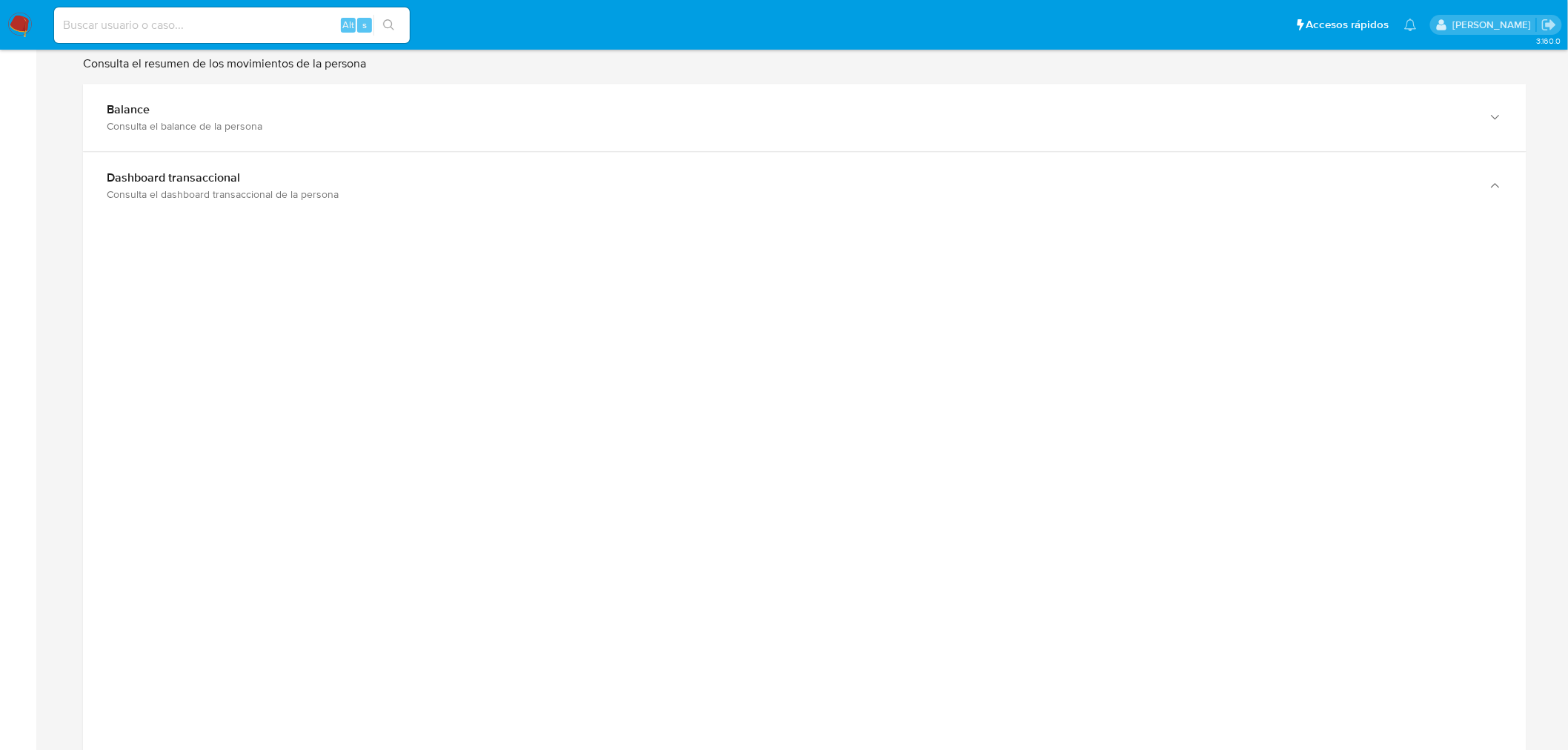
click at [1433, 576] on div at bounding box center [804, 552] width 1420 height 667
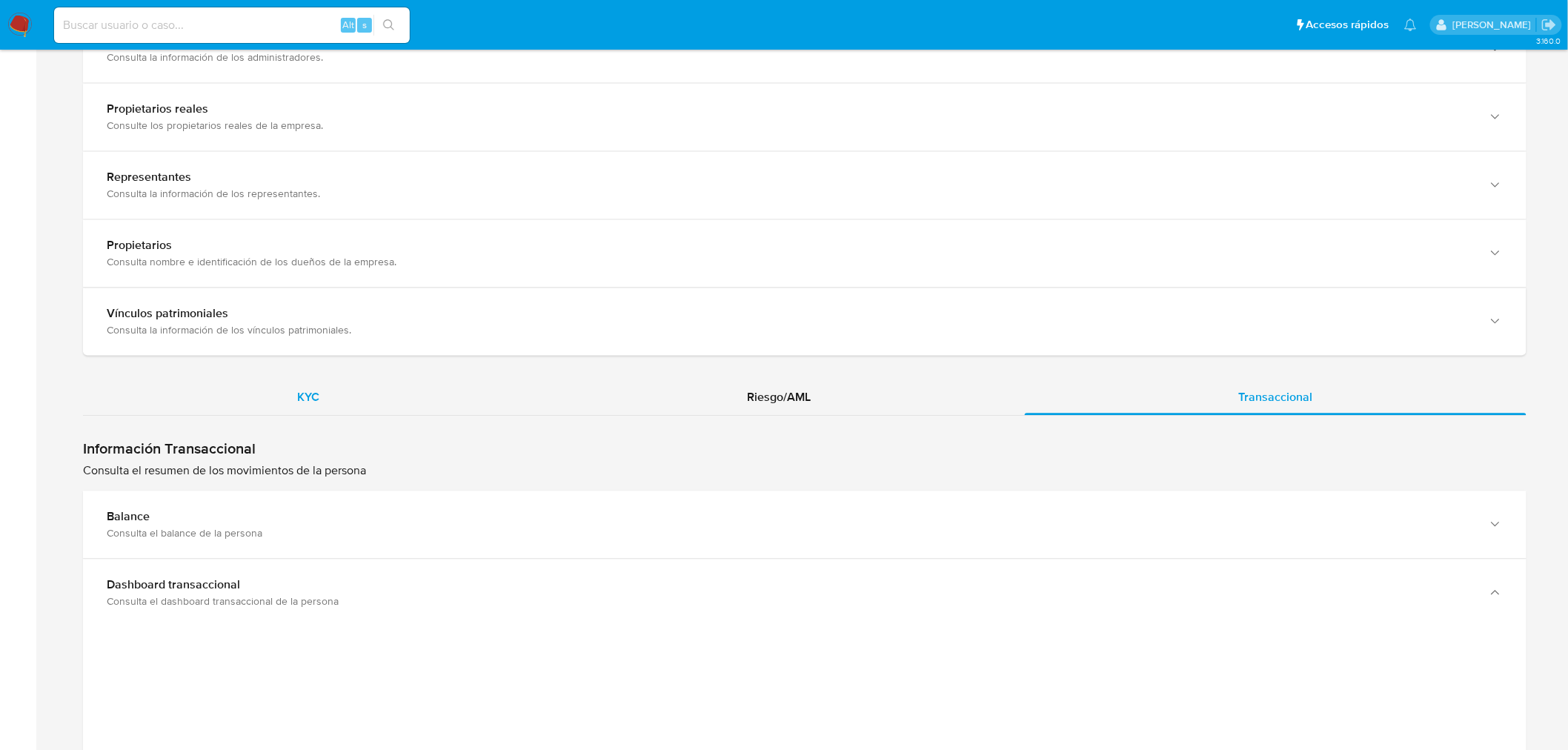
scroll to position [1234, 0]
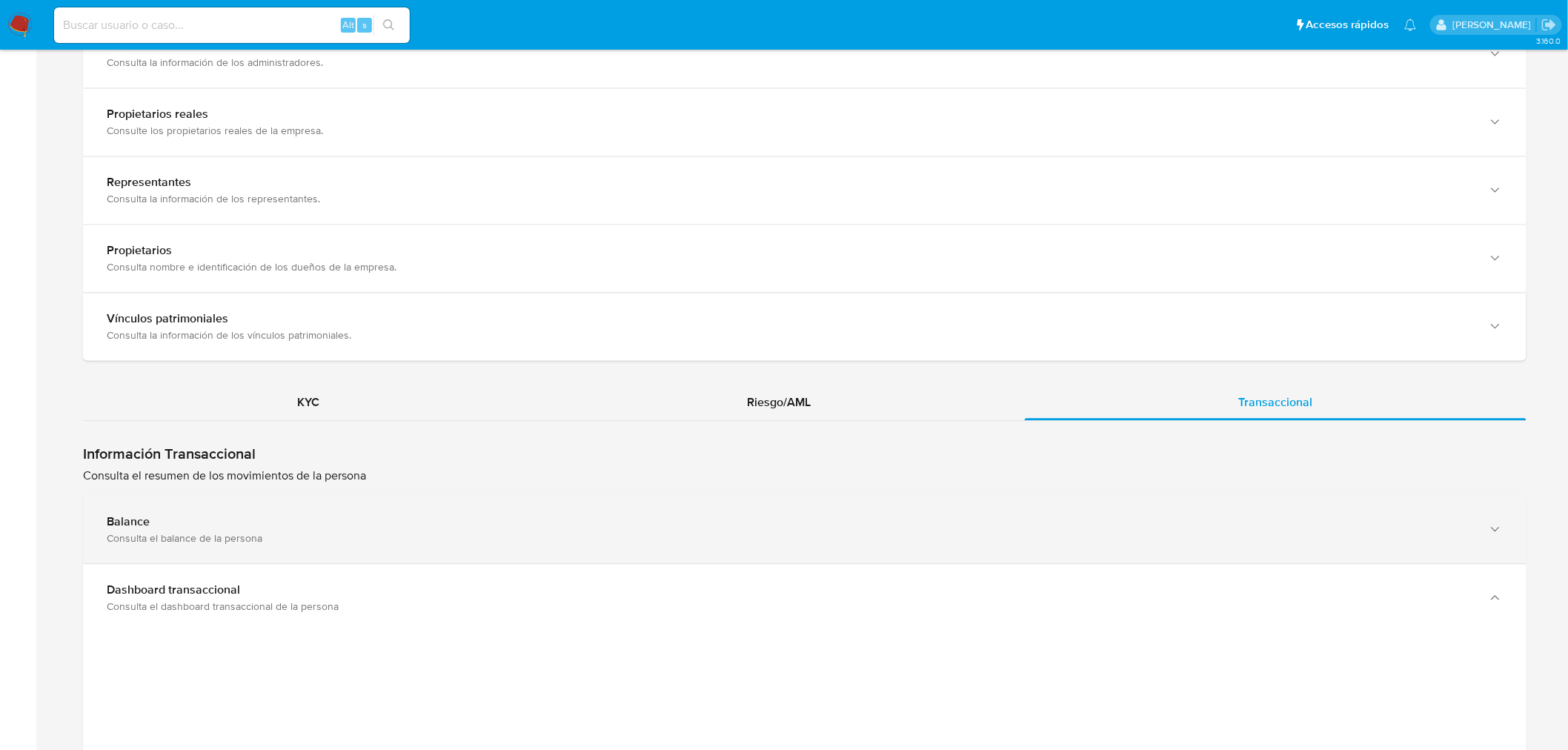
click at [145, 512] on b "Balance" at bounding box center [128, 521] width 43 height 17
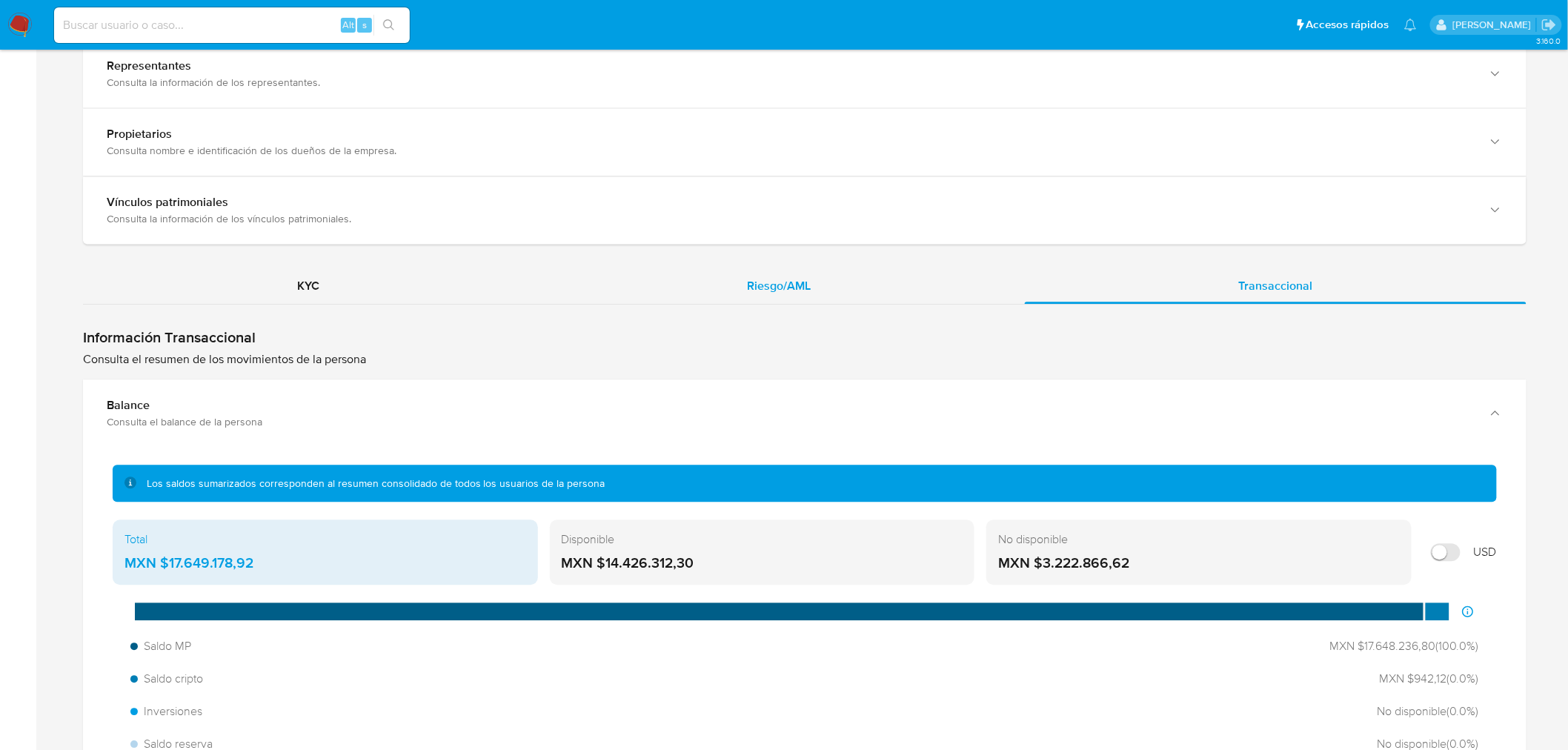
scroll to position [1481, 0]
